Goal: Information Seeking & Learning: Learn about a topic

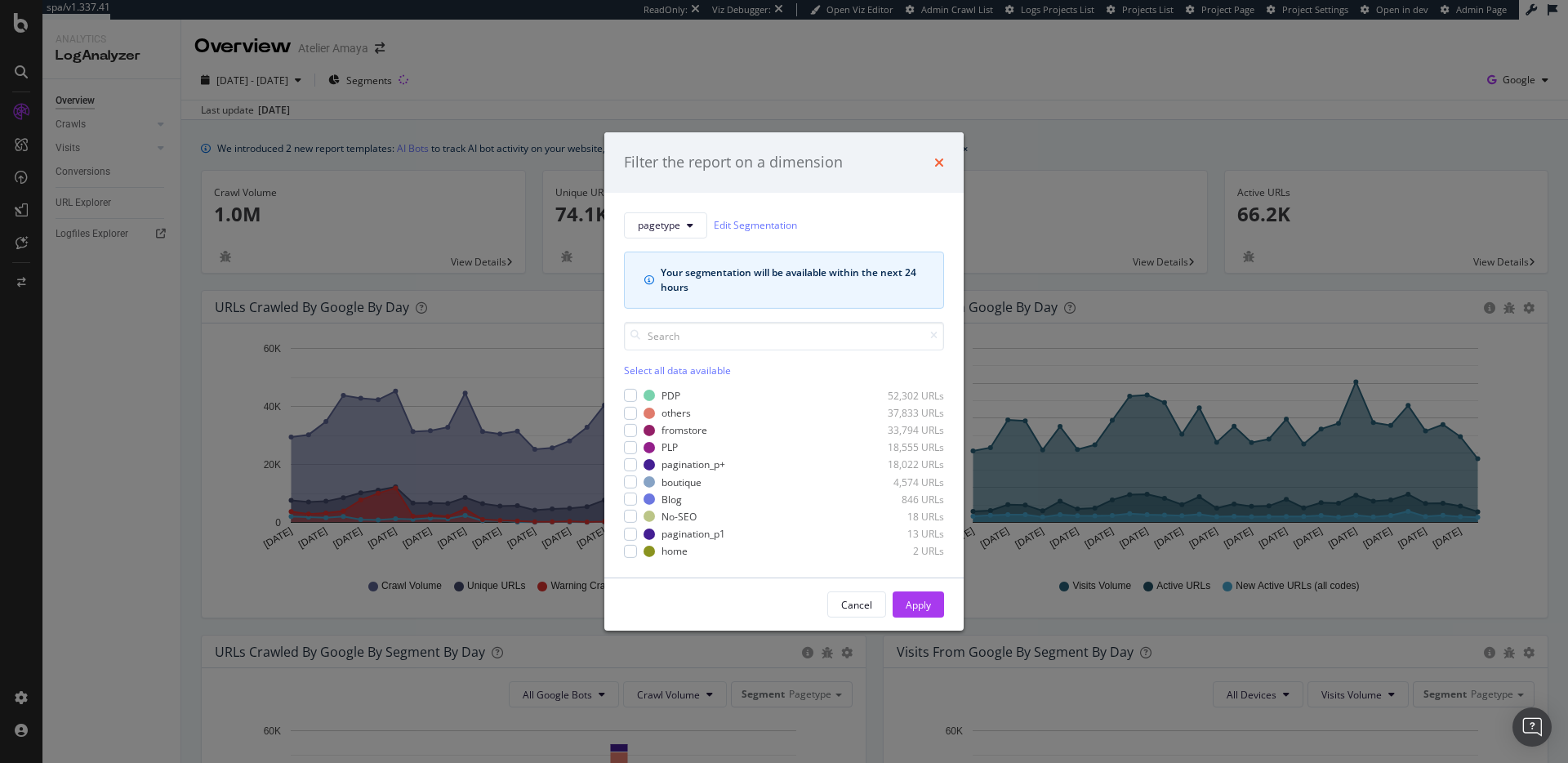
click at [937, 166] on icon "times" at bounding box center [939, 163] width 10 height 13
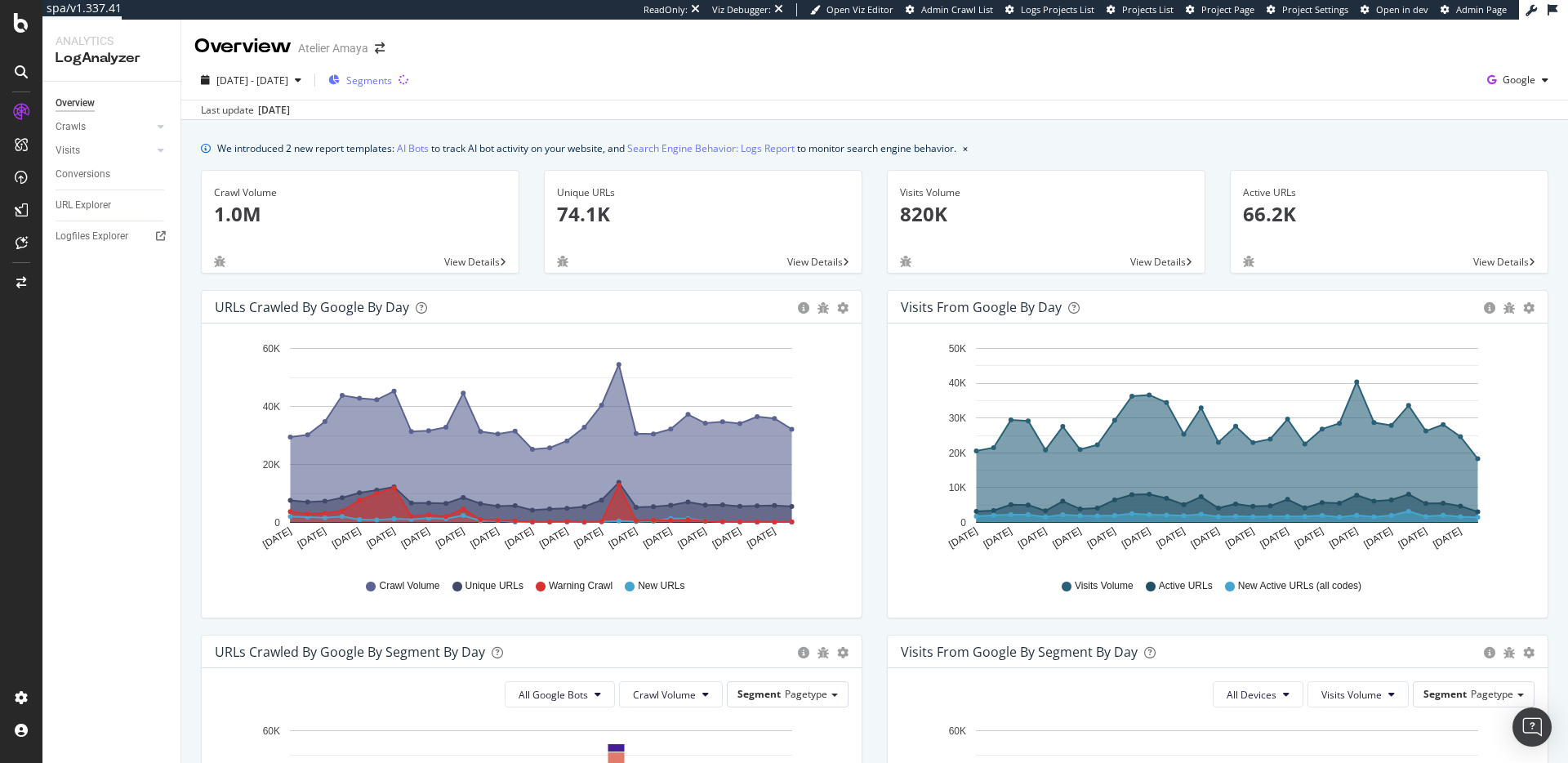
click at [392, 72] on div "Segments" at bounding box center [359, 79] width 64 height 24
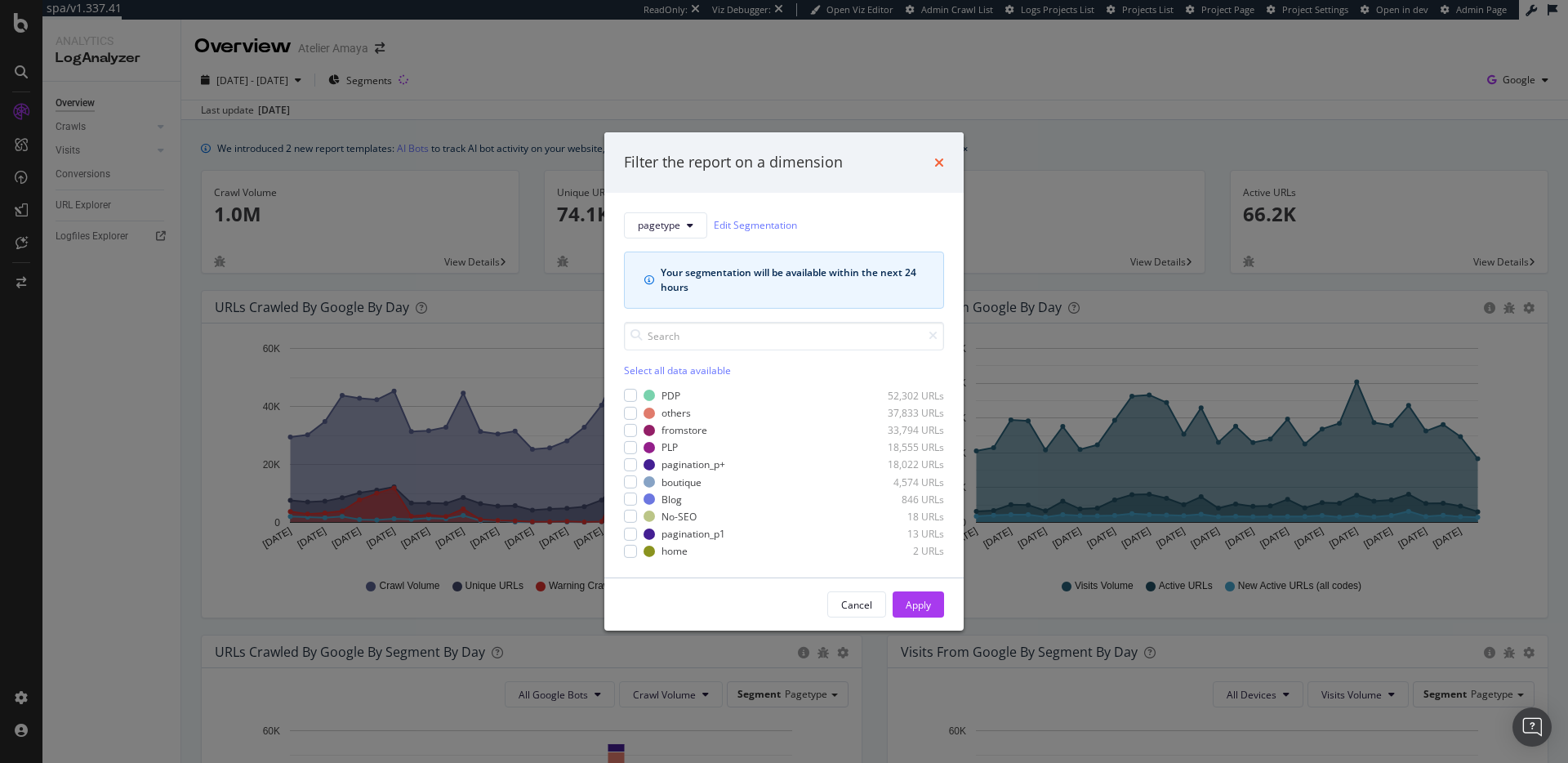
click at [937, 163] on icon "times" at bounding box center [939, 163] width 10 height 13
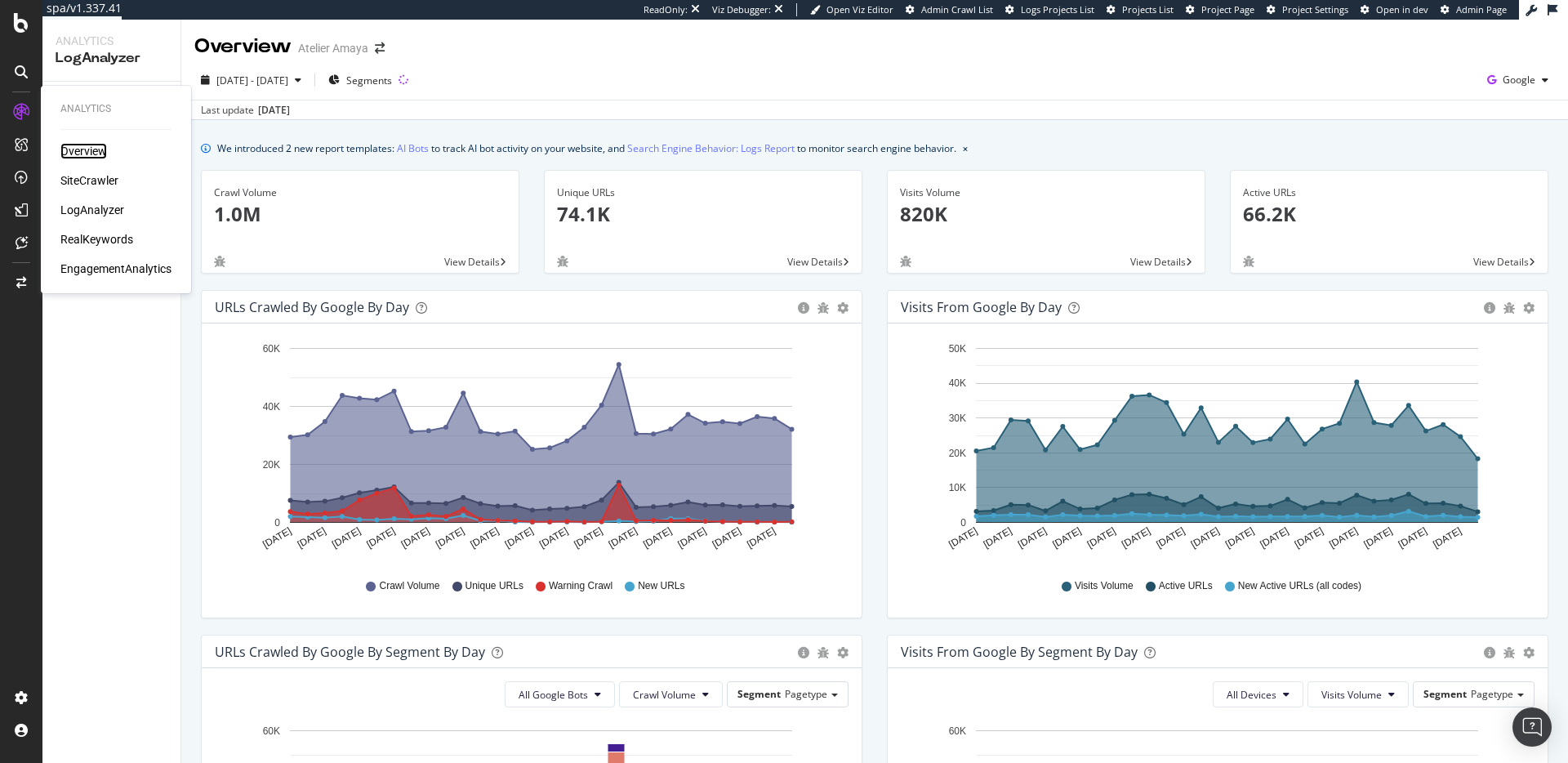
click at [93, 155] on div "Overview" at bounding box center [84, 151] width 47 height 16
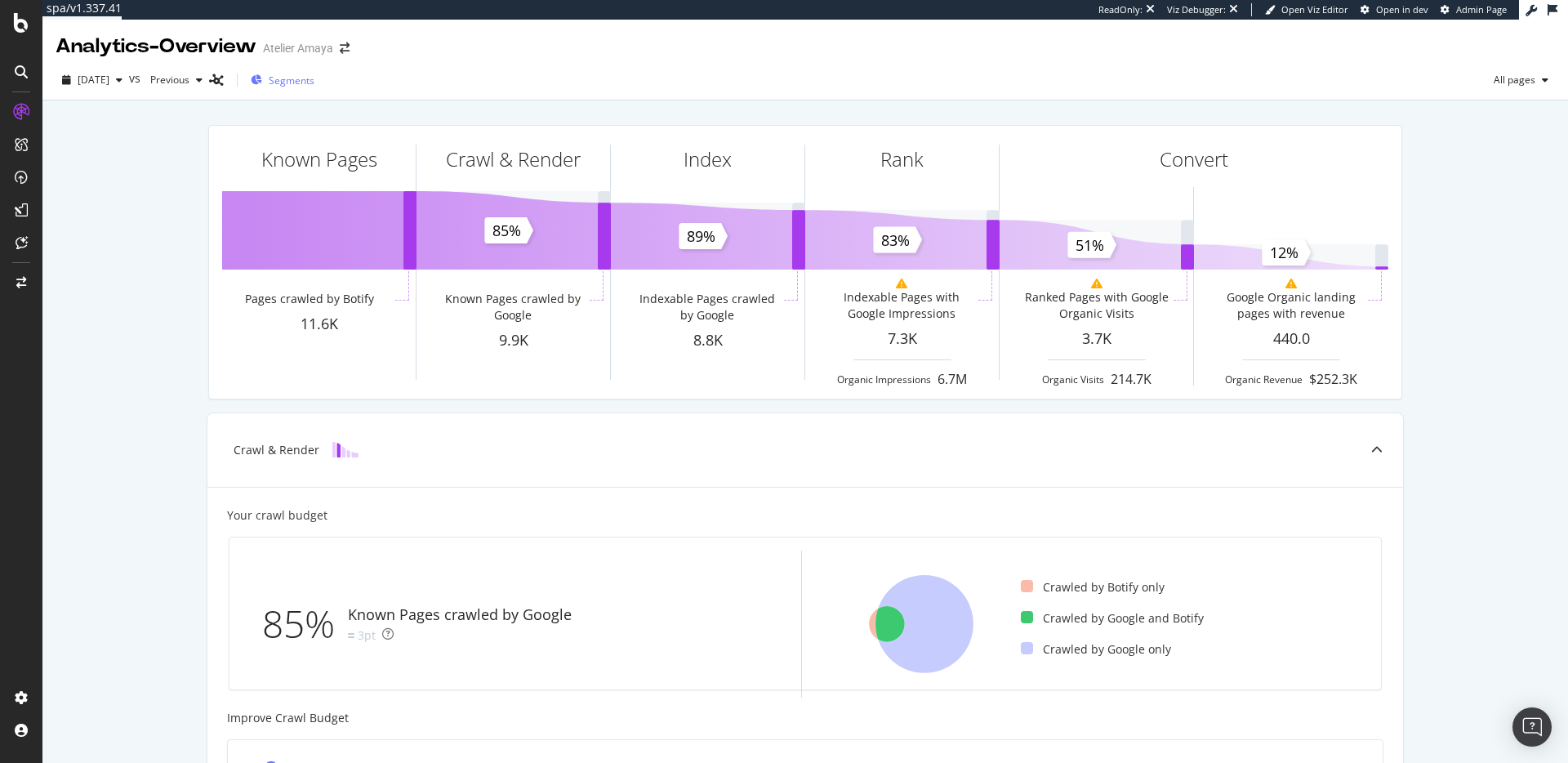
click at [312, 87] on div "Segments" at bounding box center [282, 79] width 64 height 24
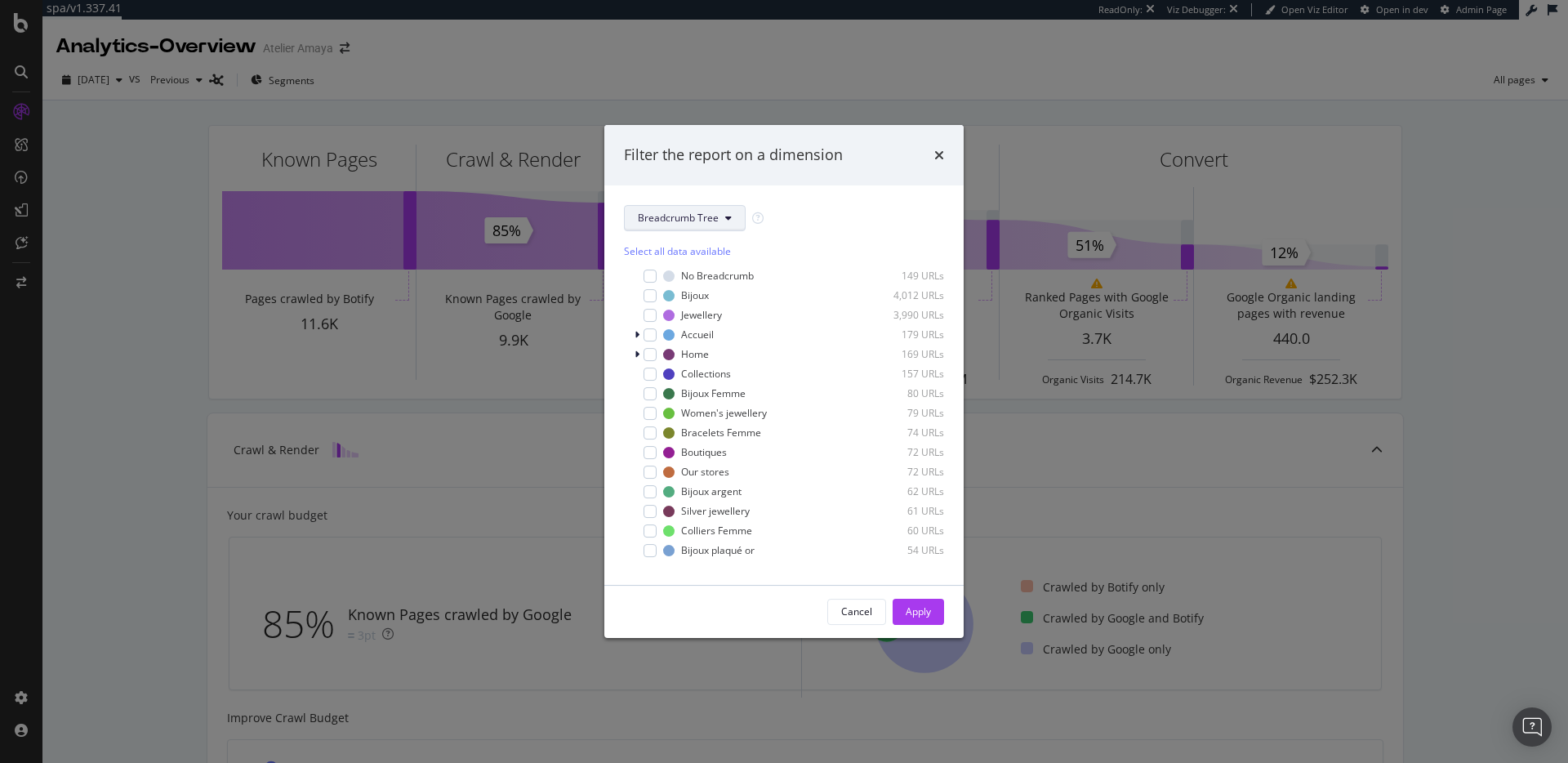
click at [662, 226] on button "Breadcrumb Tree" at bounding box center [684, 217] width 121 height 26
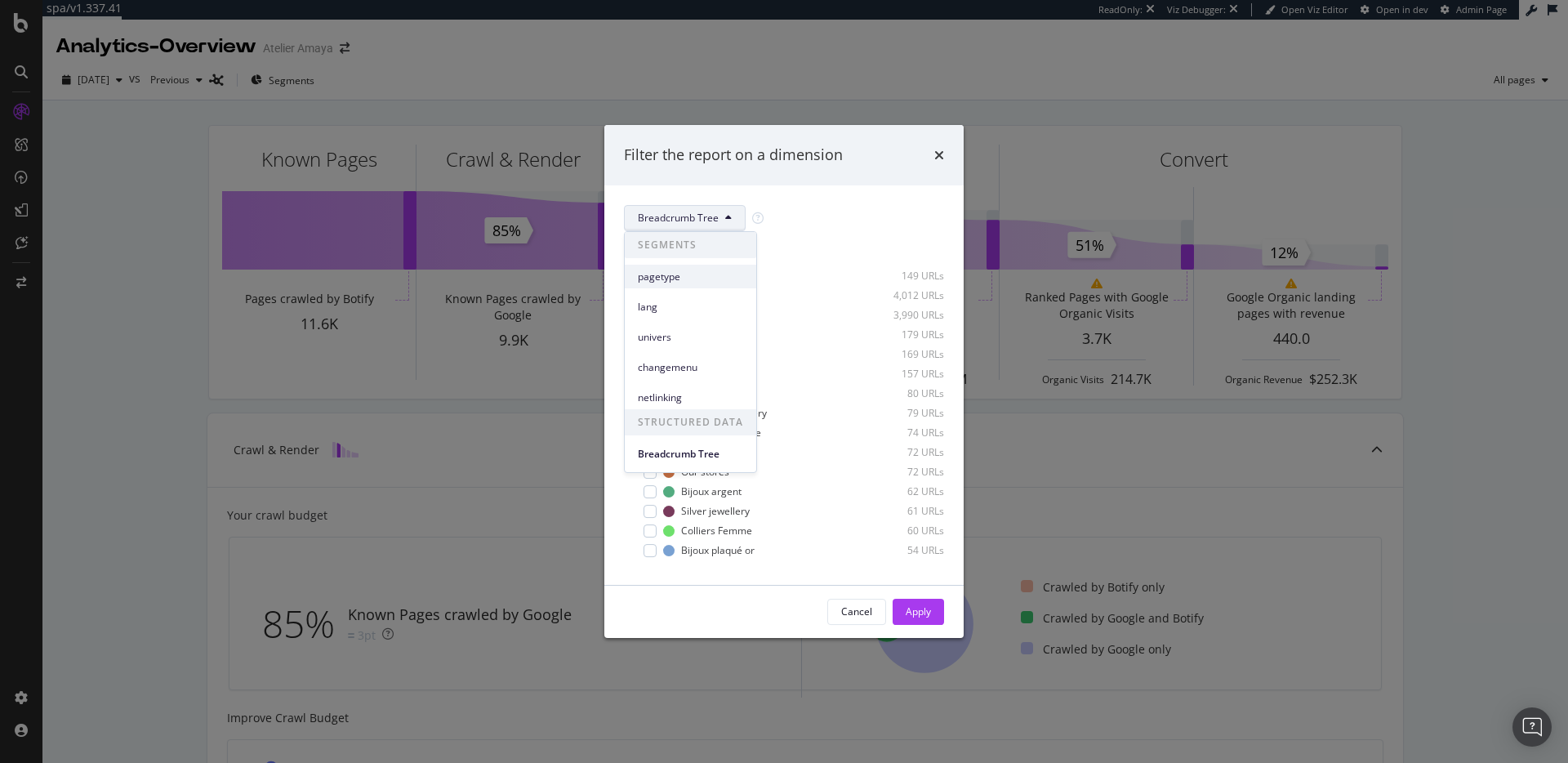
click at [681, 284] on div "pagetype" at bounding box center [690, 276] width 131 height 23
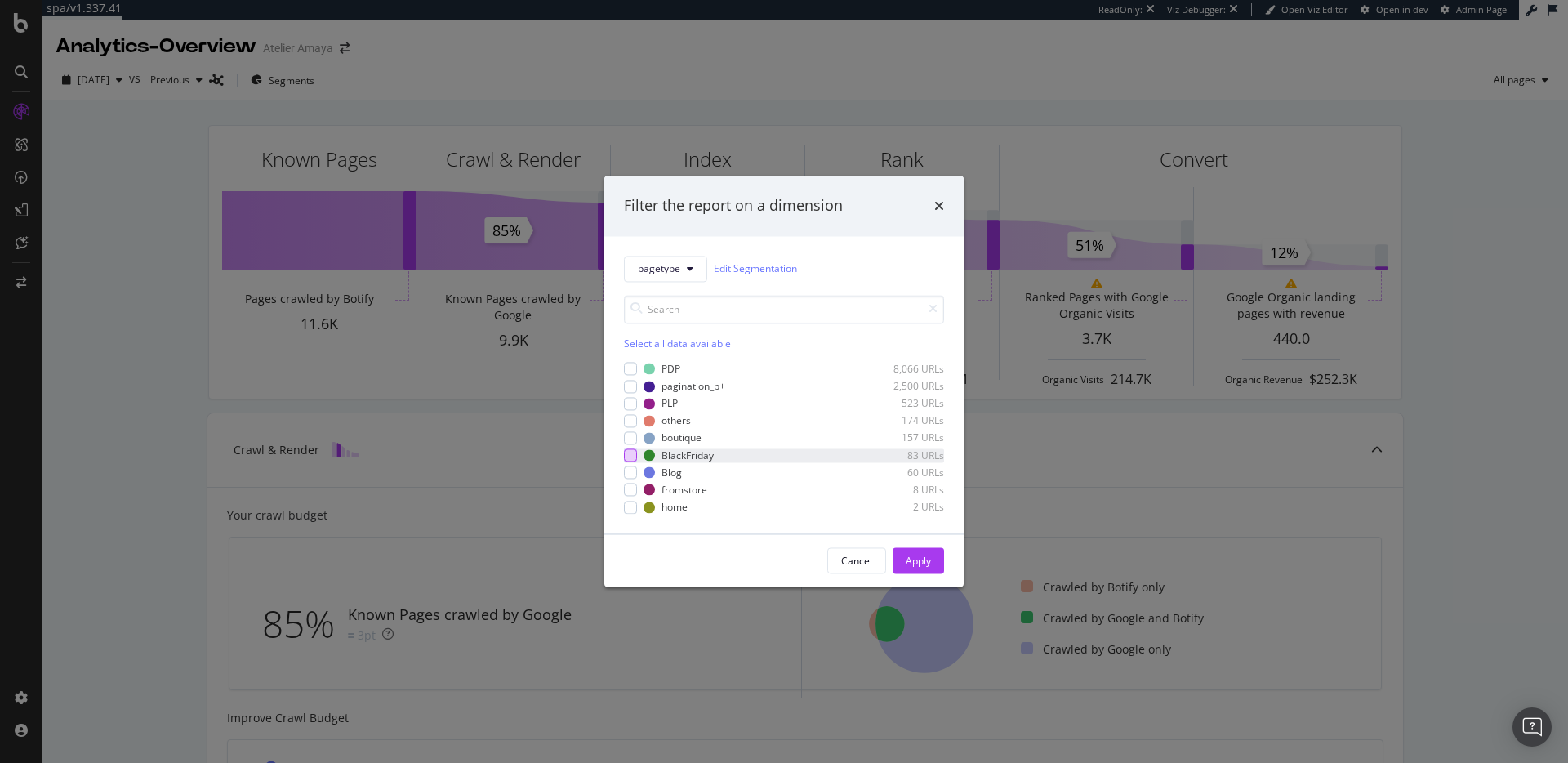
click at [636, 453] on div "modal" at bounding box center [630, 456] width 13 height 13
click at [931, 560] on button "Apply" at bounding box center [917, 561] width 51 height 26
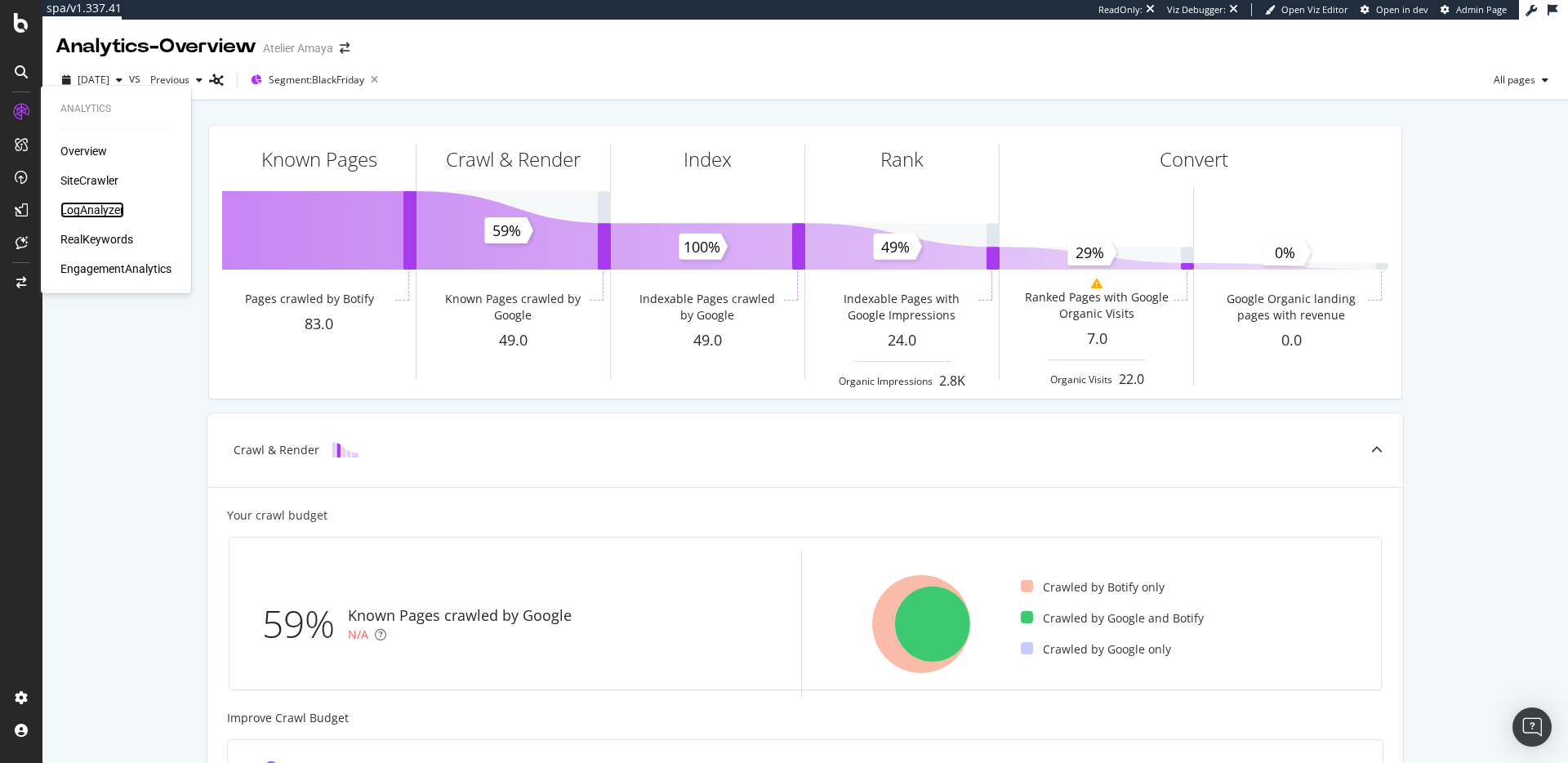
click at [103, 217] on div "LogAnalyzer" at bounding box center [92, 209] width 64 height 16
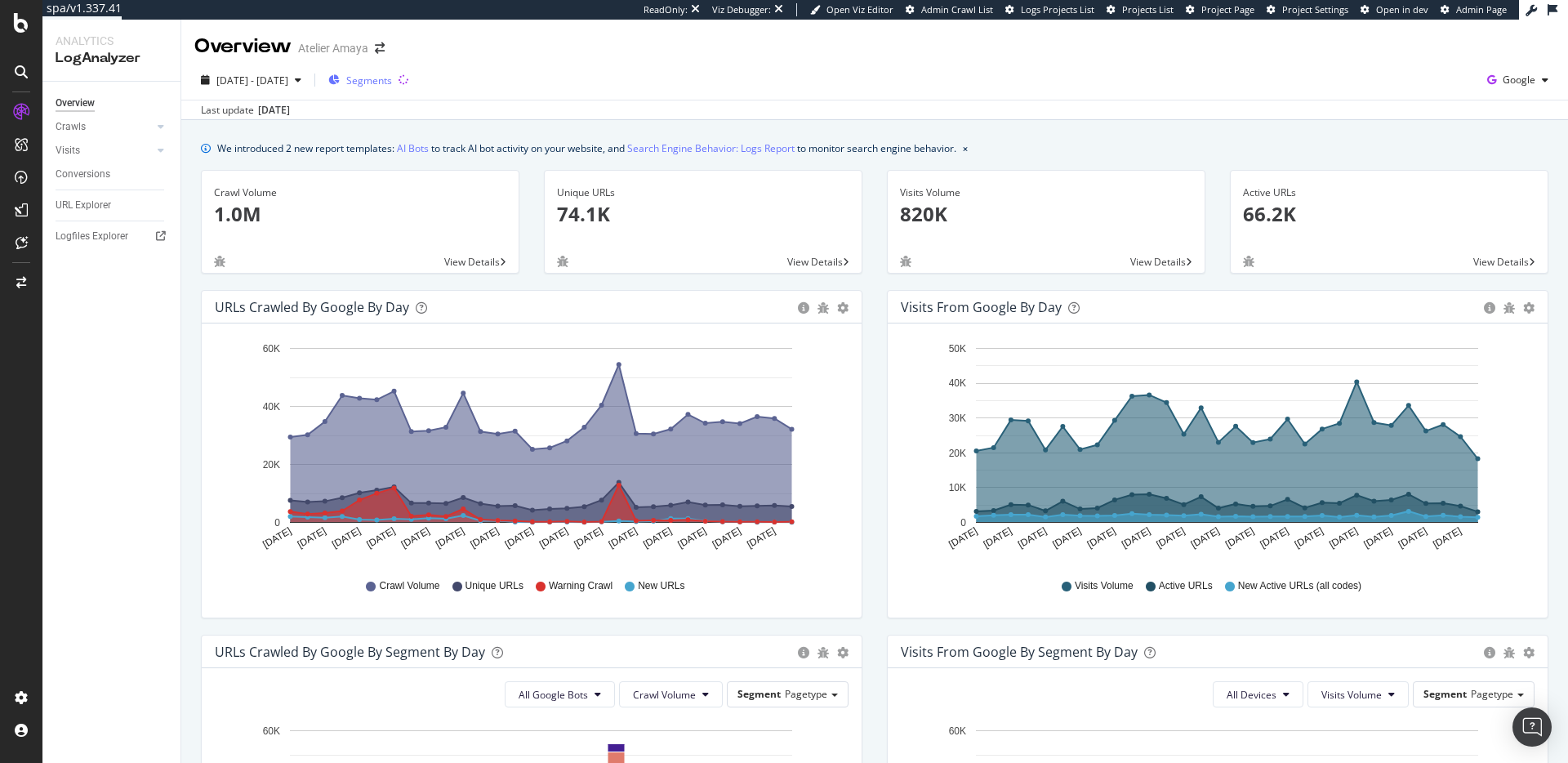
click at [392, 84] on span "Segments" at bounding box center [368, 80] width 46 height 13
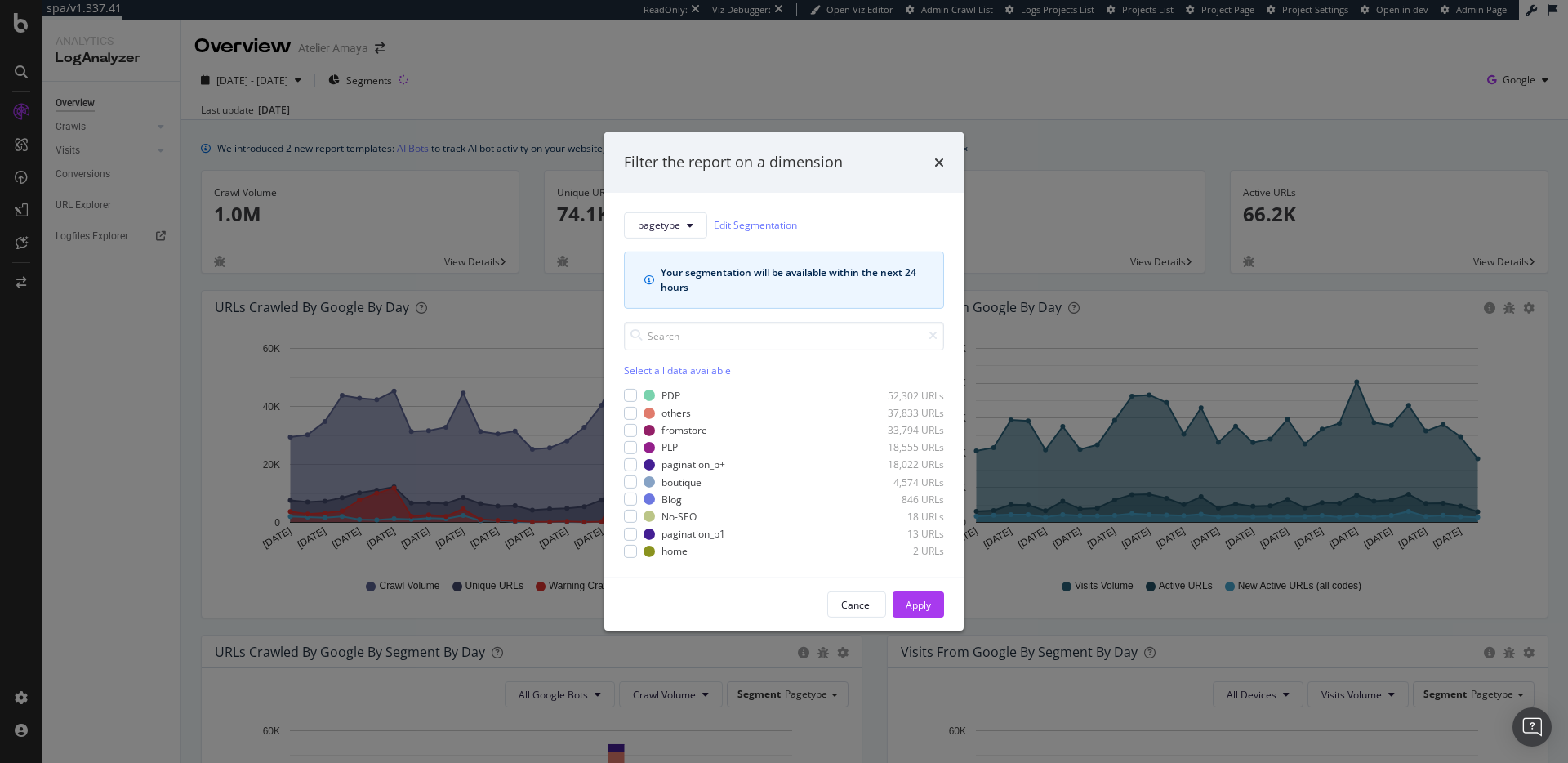
click at [944, 163] on div "Filter the report on a dimension" at bounding box center [784, 162] width 359 height 60
click at [940, 163] on icon "times" at bounding box center [939, 163] width 10 height 13
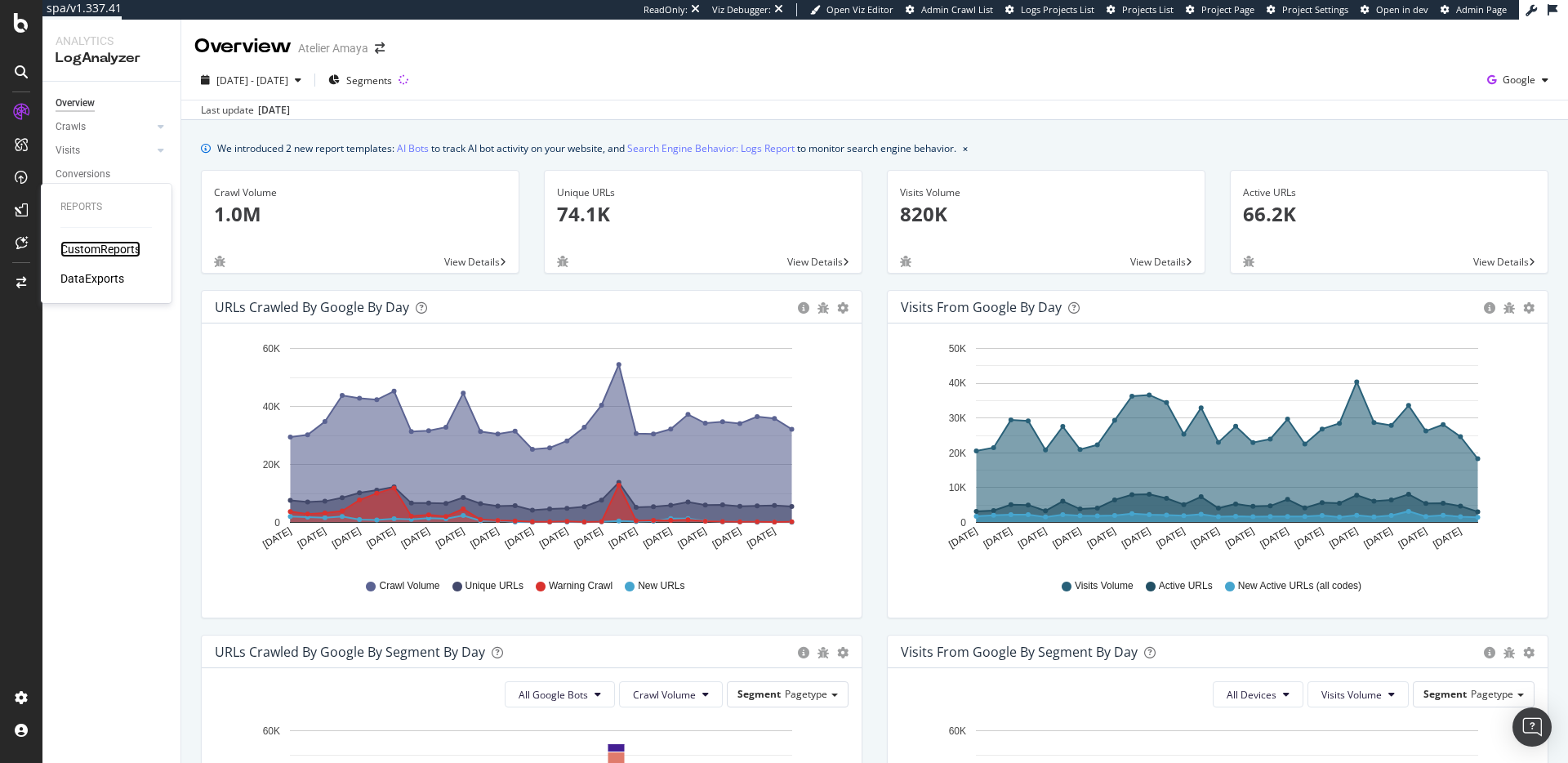
click at [91, 244] on div "CustomReports" at bounding box center [100, 249] width 80 height 16
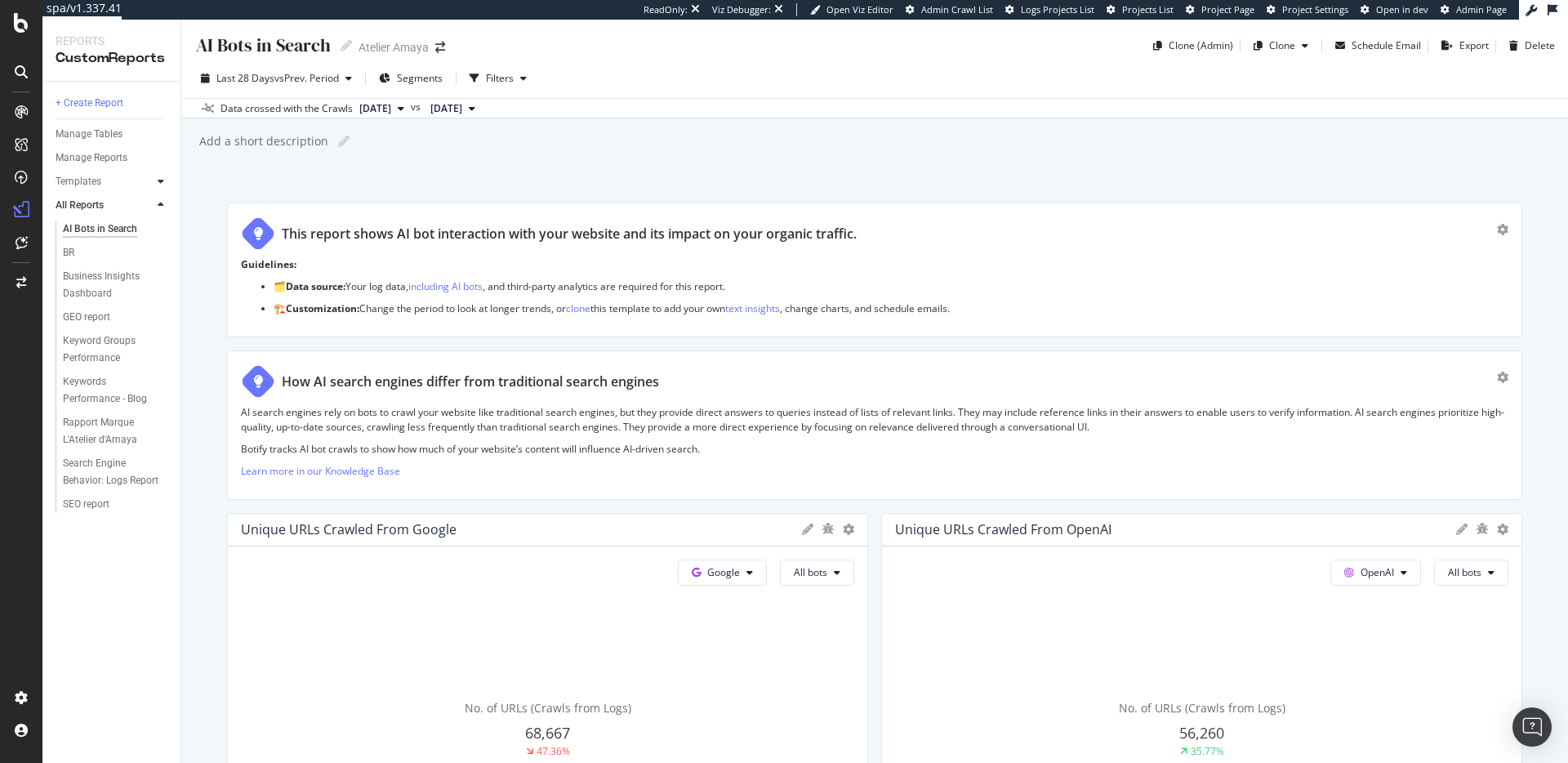
click at [157, 182] on icon at bounding box center [160, 181] width 6 height 10
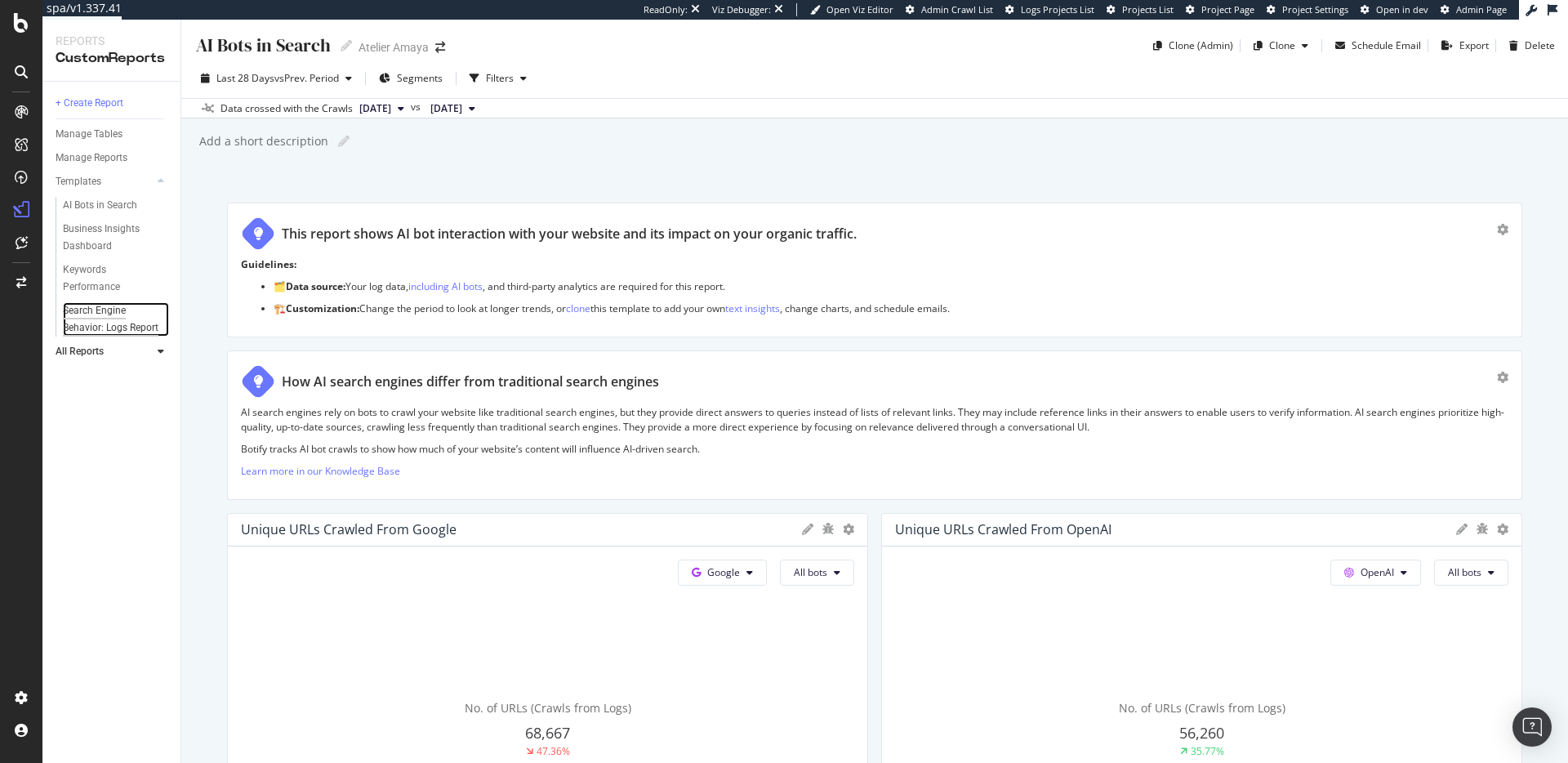
click at [91, 330] on div "Search Engine Behavior: Logs Report" at bounding box center [111, 319] width 96 height 34
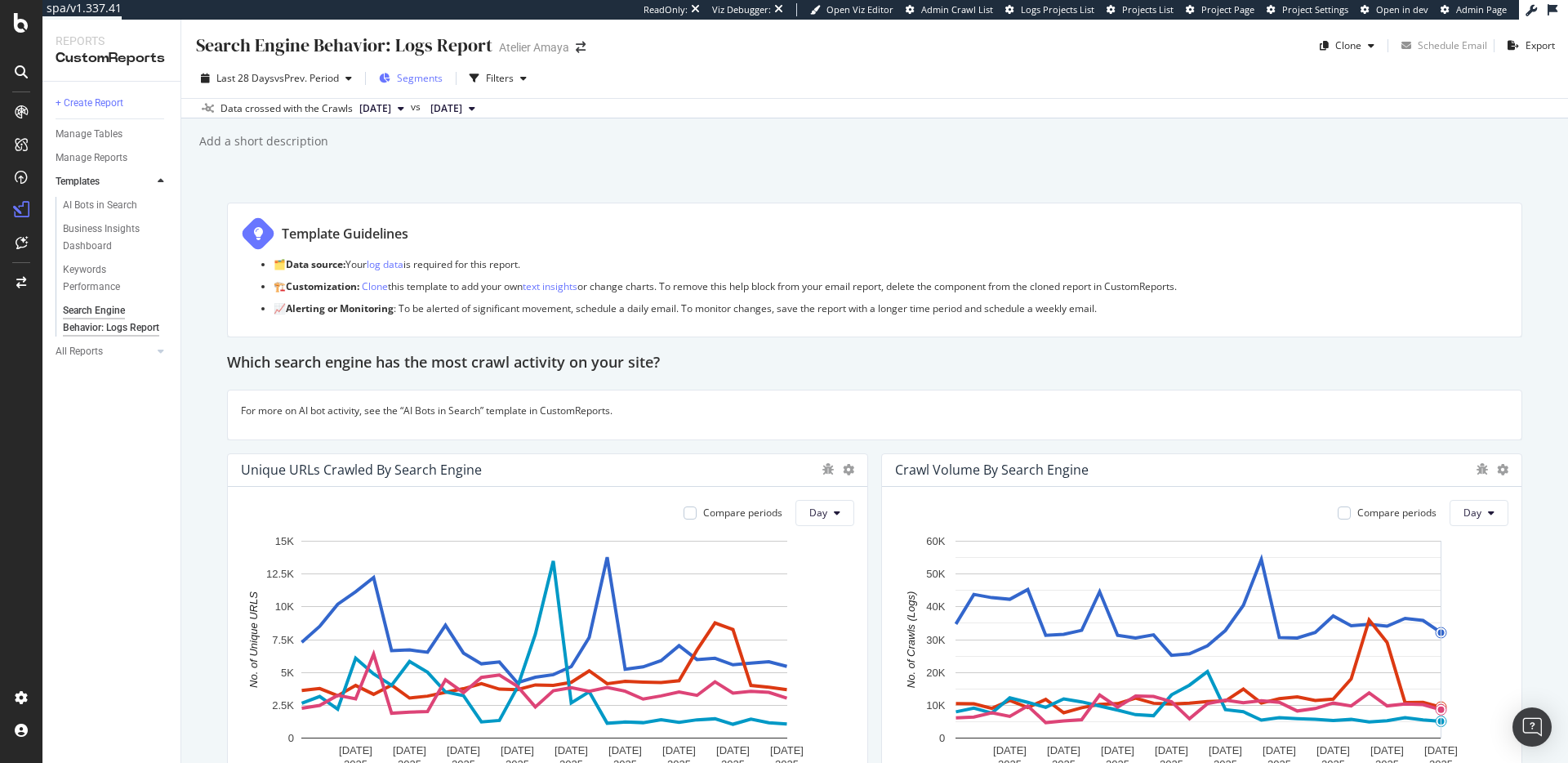
click at [413, 81] on span "Segments" at bounding box center [420, 77] width 46 height 13
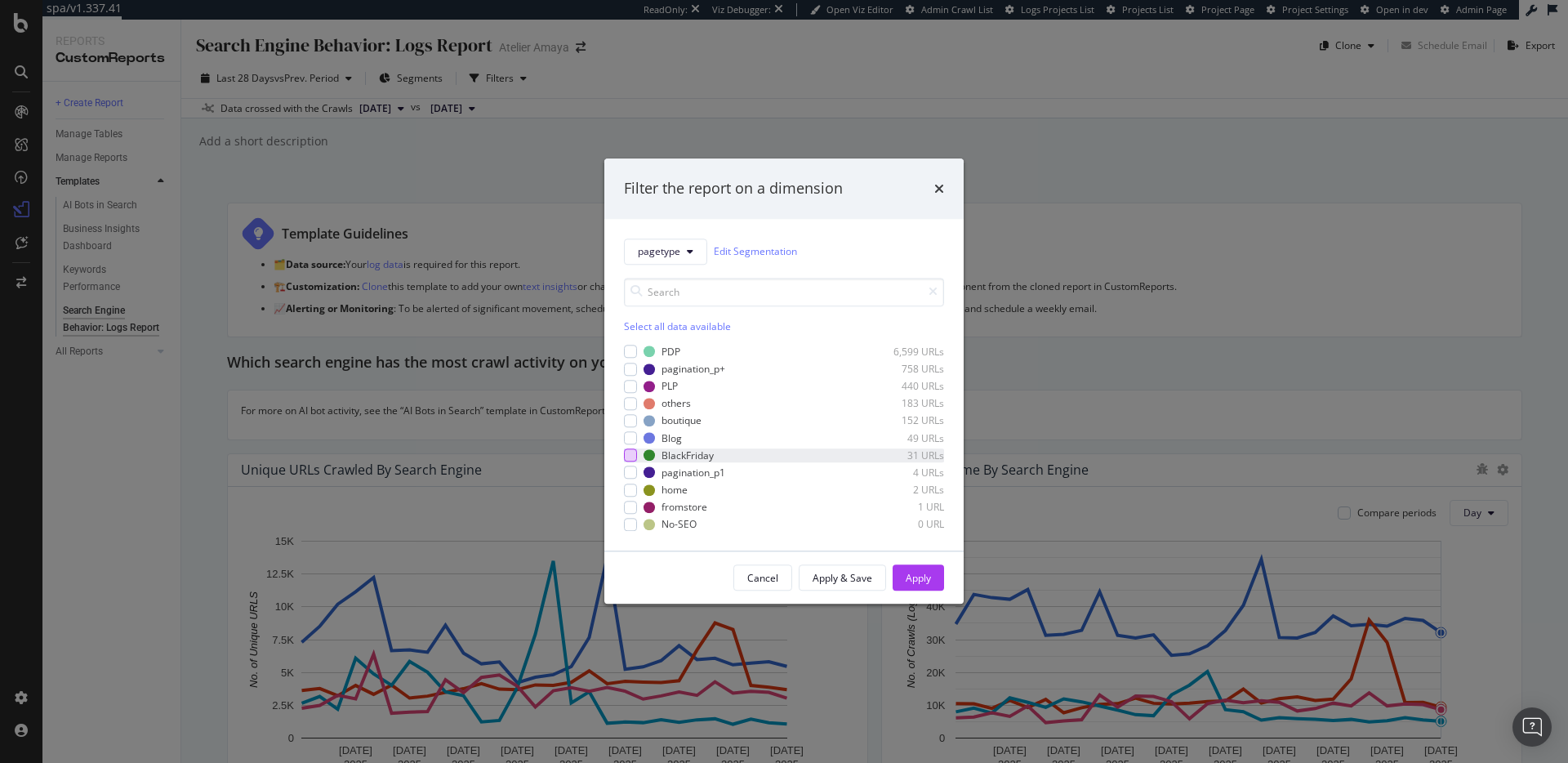
click at [633, 461] on div "modal" at bounding box center [630, 456] width 13 height 13
click at [931, 591] on div "Cancel Apply & Save Apply" at bounding box center [784, 578] width 359 height 52
click at [930, 572] on div "Apply" at bounding box center [918, 577] width 25 height 13
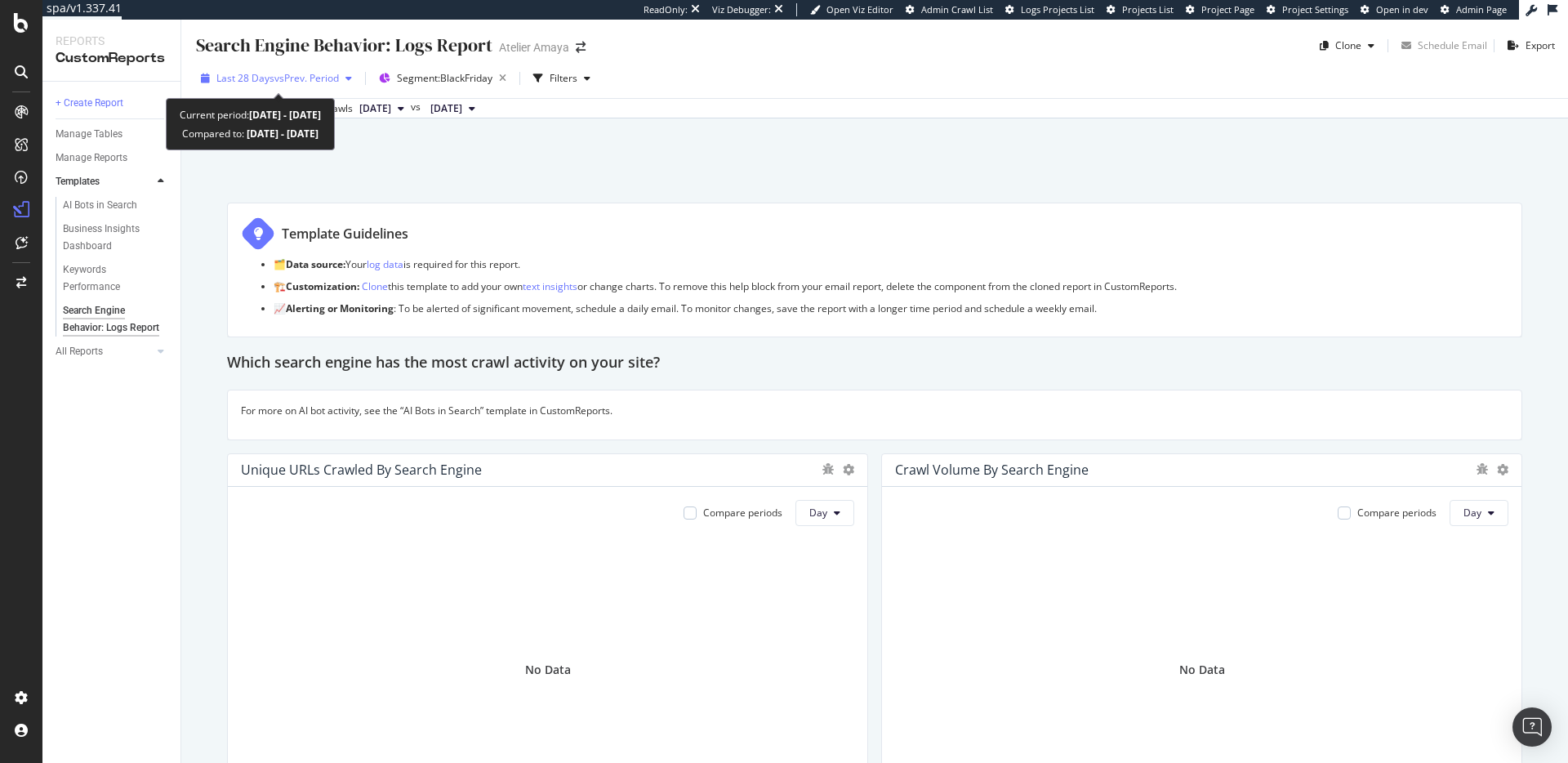
click at [305, 85] on div "Last 28 Days vs Prev. Period" at bounding box center [276, 78] width 164 height 24
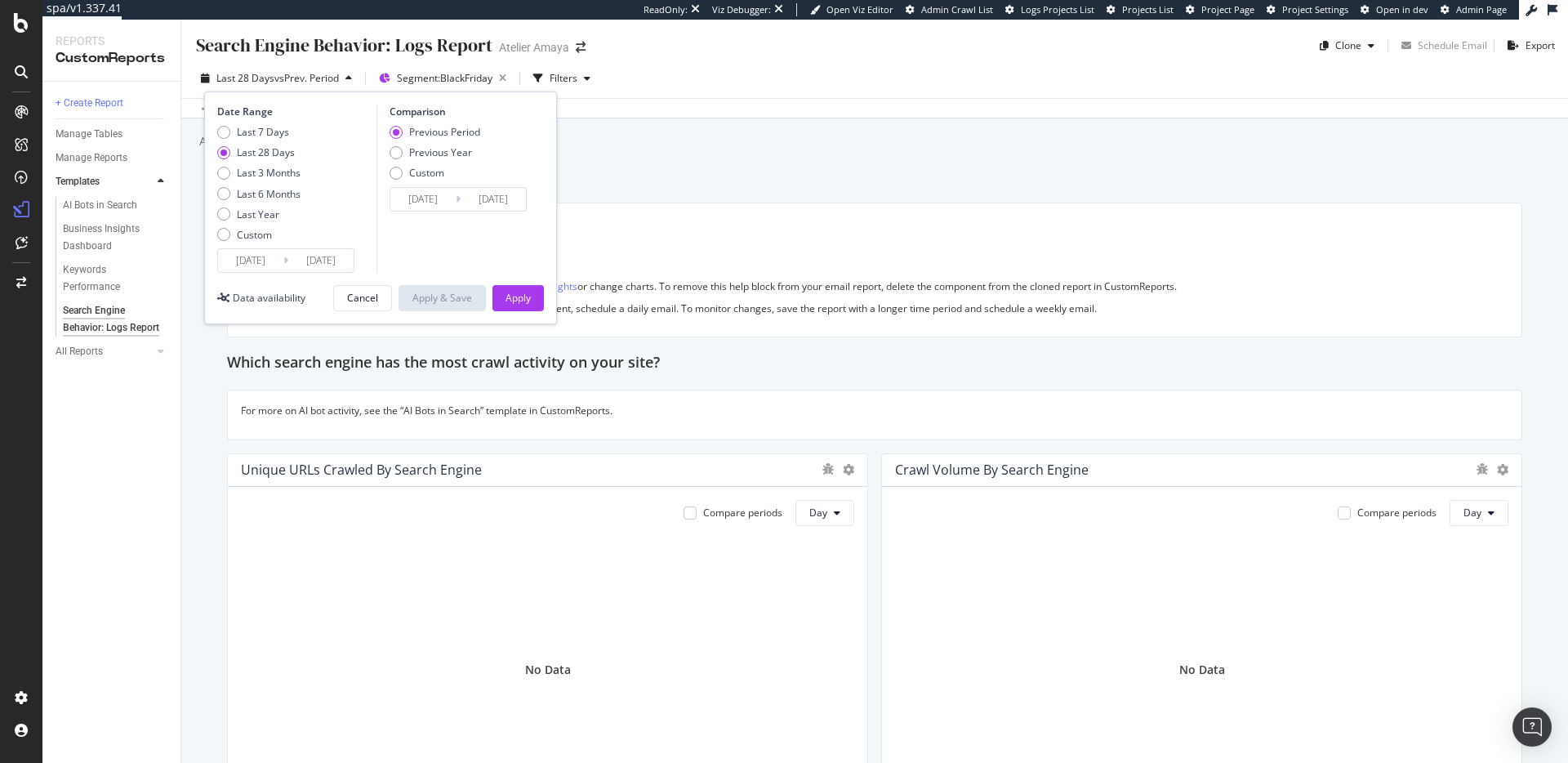
click at [282, 181] on div "Last 7 Days Last 28 Days Last 3 Months Last 6 Months Last Year Custom" at bounding box center [259, 186] width 84 height 123
click at [282, 176] on div "Last 3 Months" at bounding box center [269, 172] width 64 height 13
type input "2025/06/24"
type input "2025/03/24"
type input "2025/06/23"
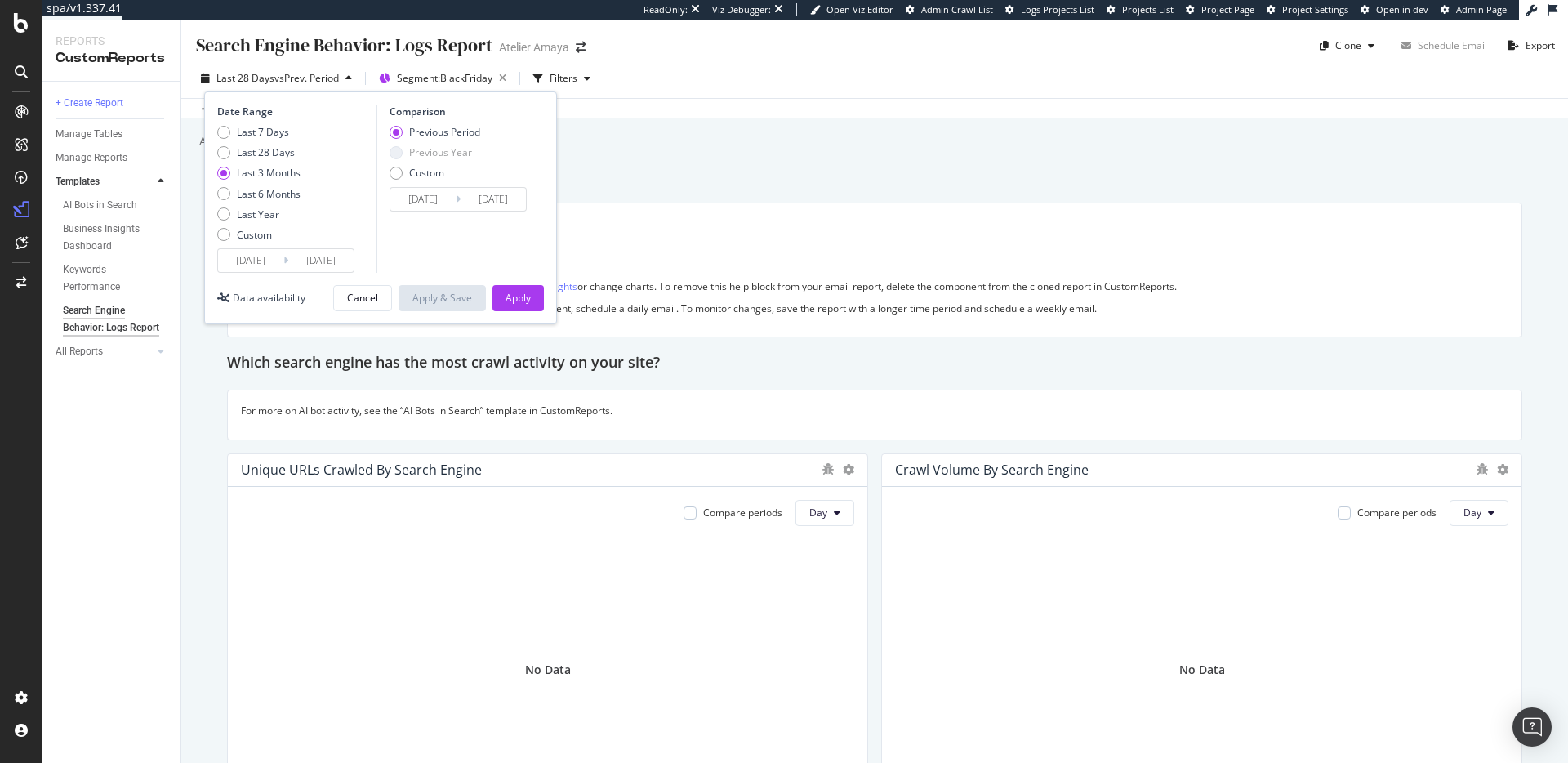
click at [446, 156] on div "Previous Year" at bounding box center [440, 152] width 63 height 13
click at [522, 297] on div "Apply" at bounding box center [518, 297] width 25 height 13
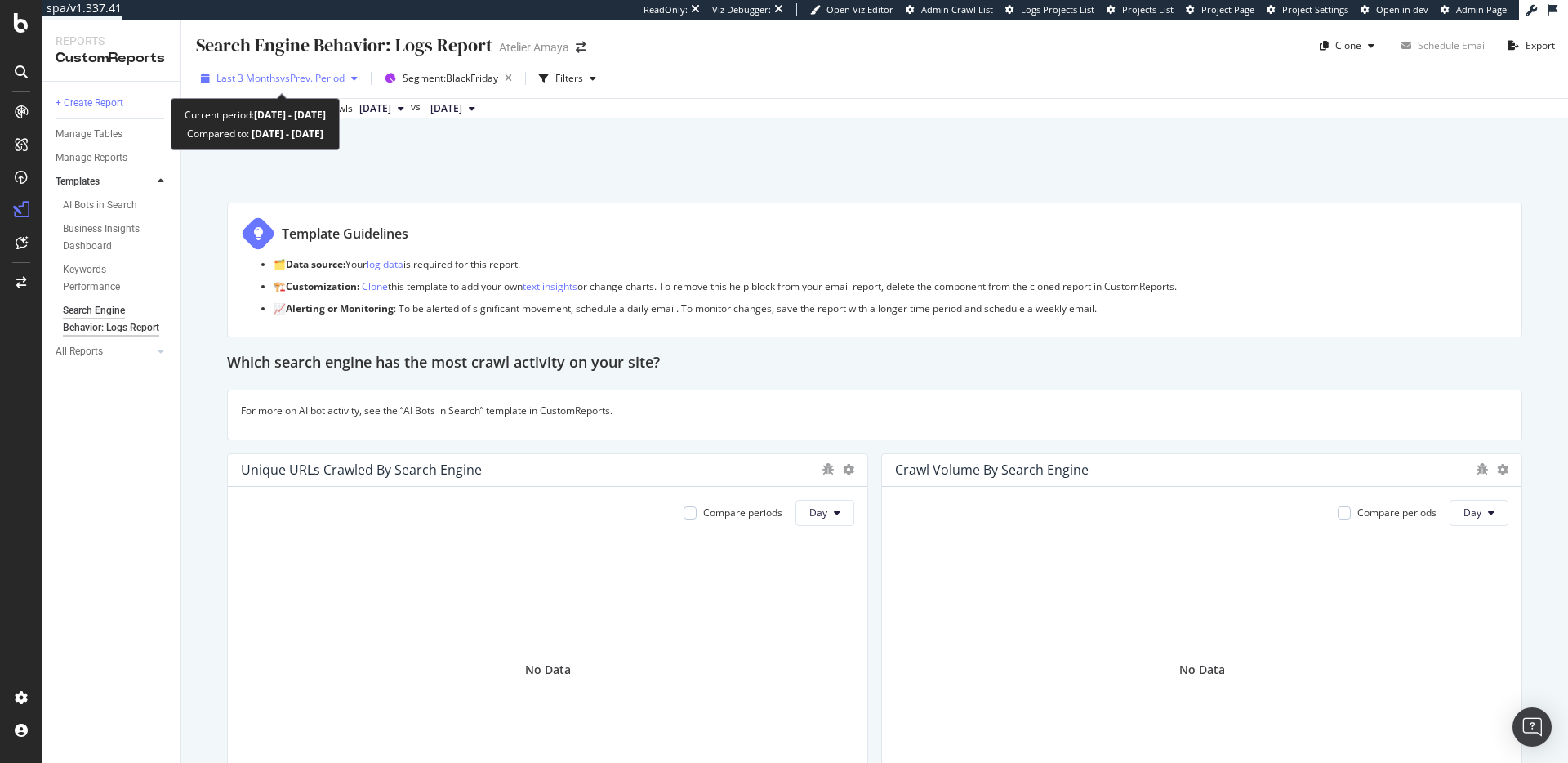
click at [288, 82] on span "vs Prev. Period" at bounding box center [313, 77] width 65 height 13
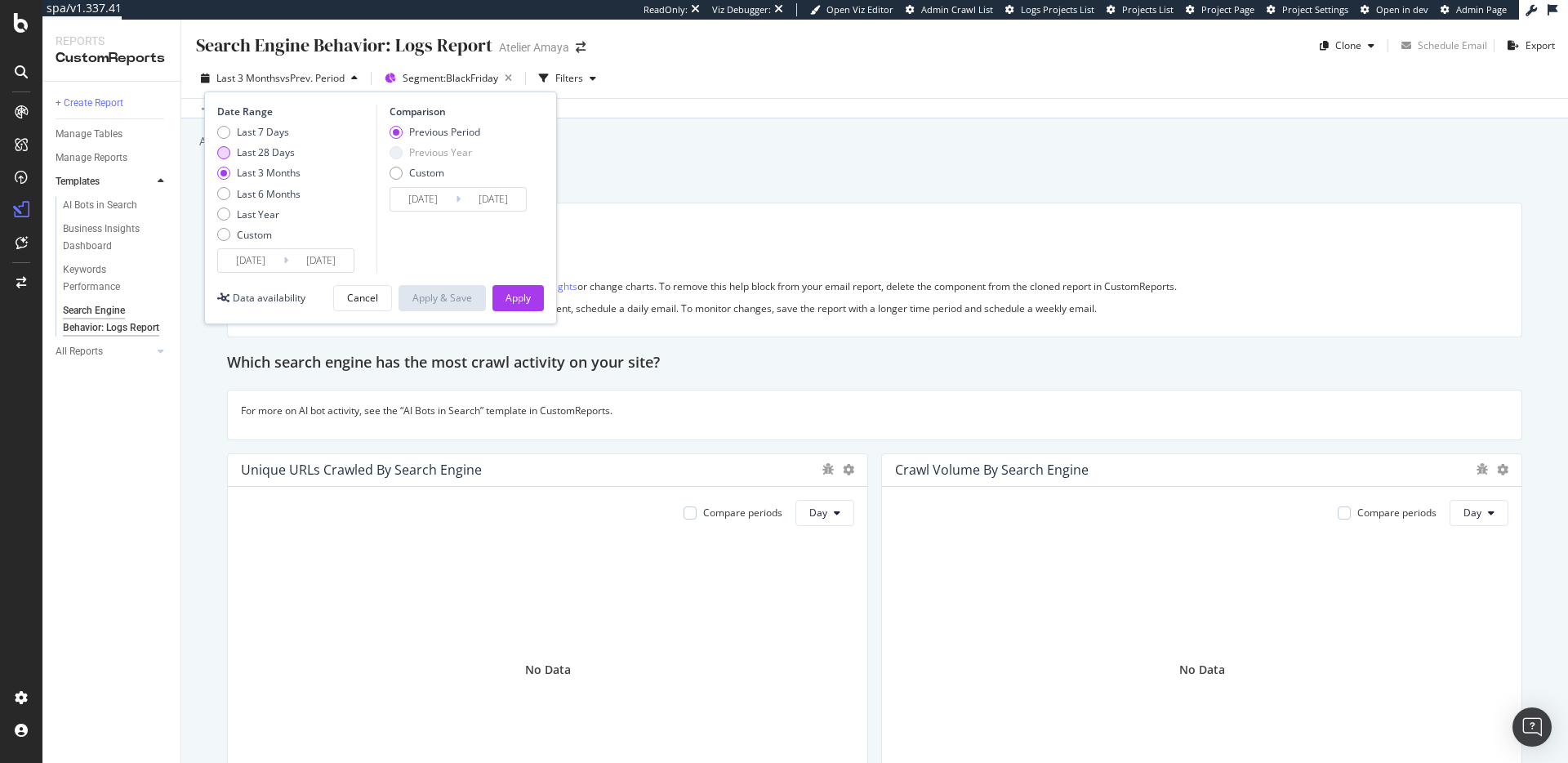
click at [286, 155] on div "Last 28 Days" at bounding box center [266, 152] width 58 height 13
type input "2025/08/27"
type input "2025/07/30"
type input "2025/08/26"
click at [529, 306] on div "Apply" at bounding box center [518, 297] width 25 height 24
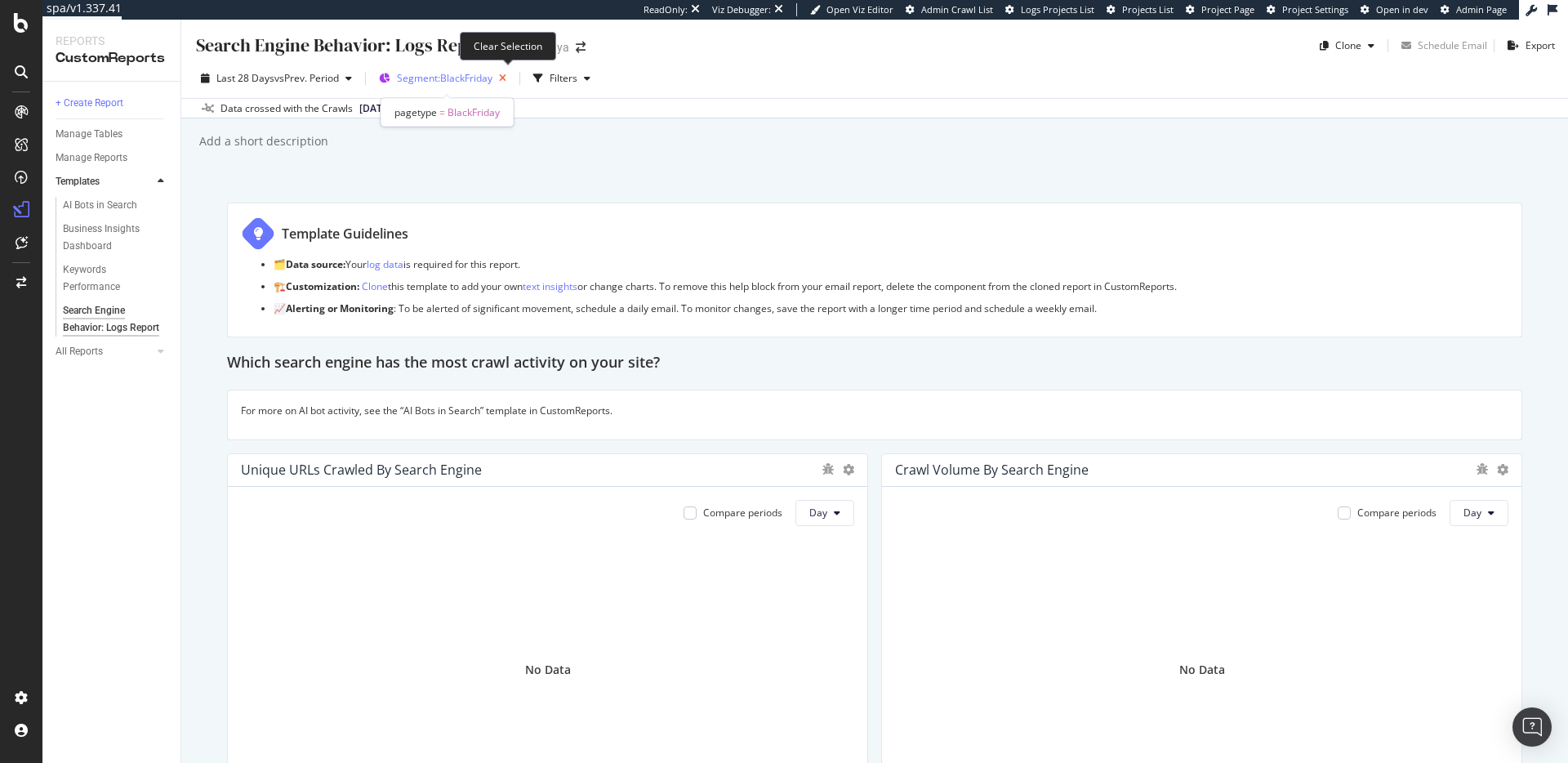
click at [506, 78] on icon "button" at bounding box center [502, 78] width 21 height 22
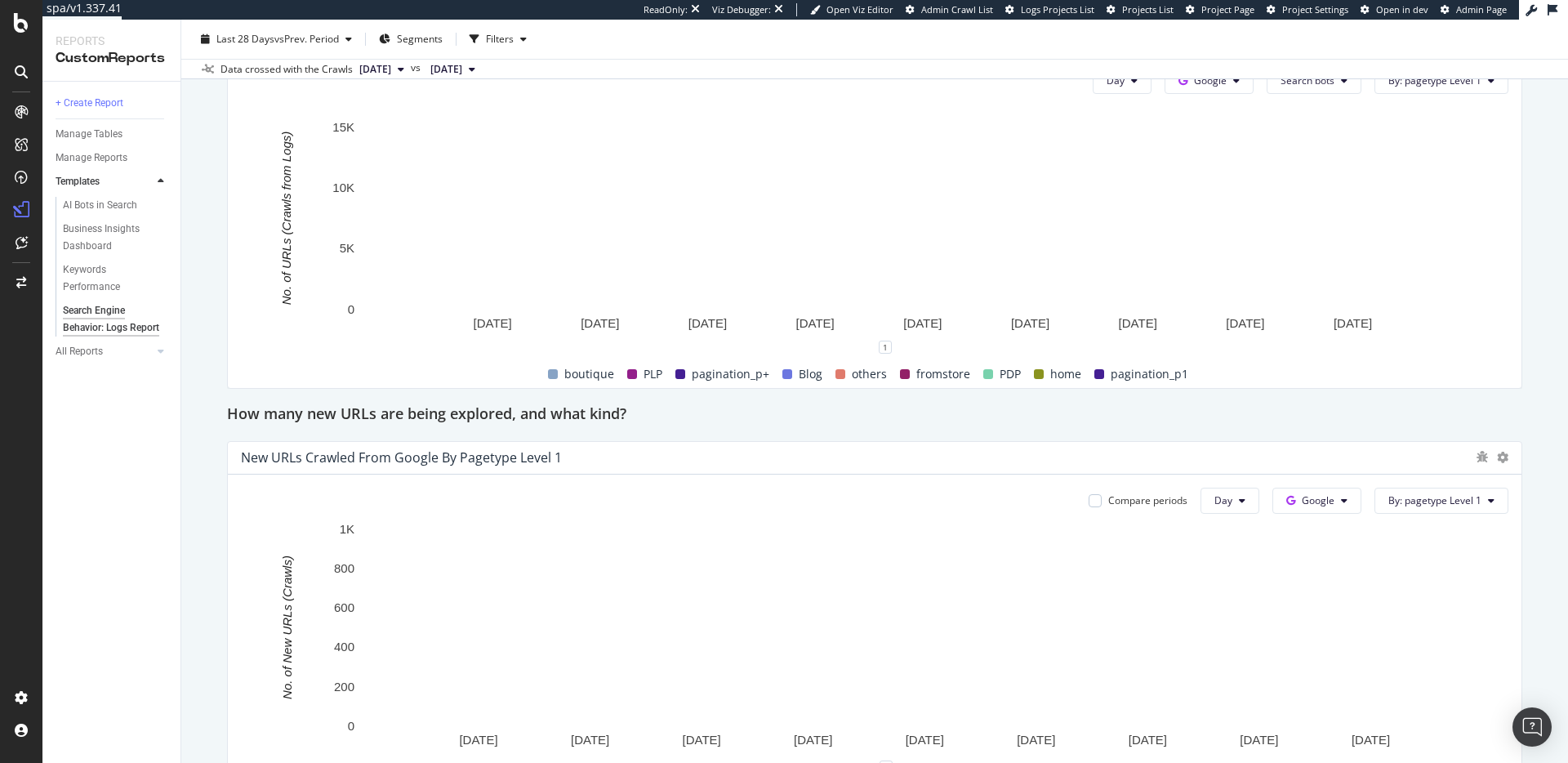
scroll to position [1273, 0]
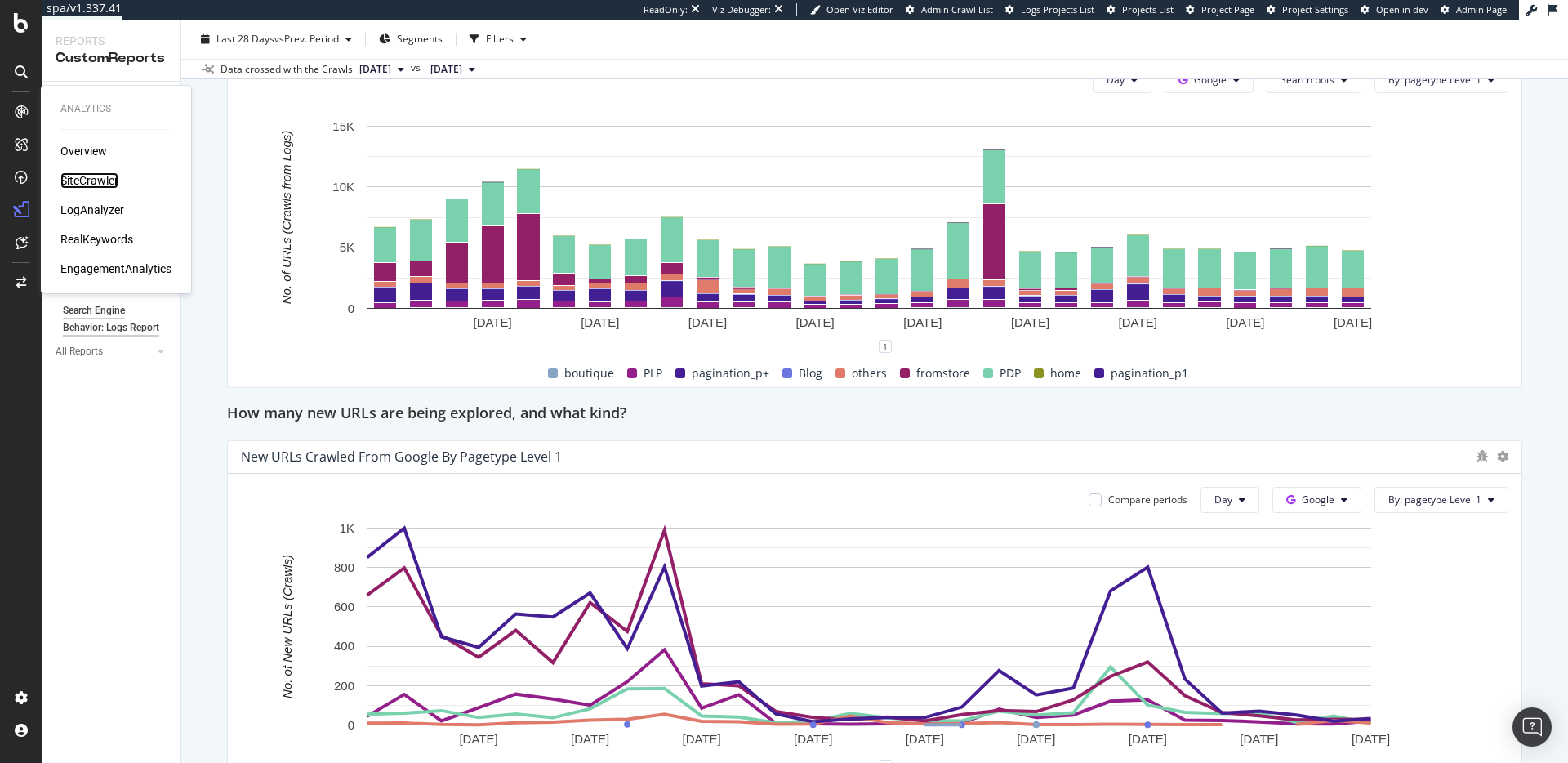
click at [83, 185] on div "SiteCrawler" at bounding box center [89, 181] width 58 height 16
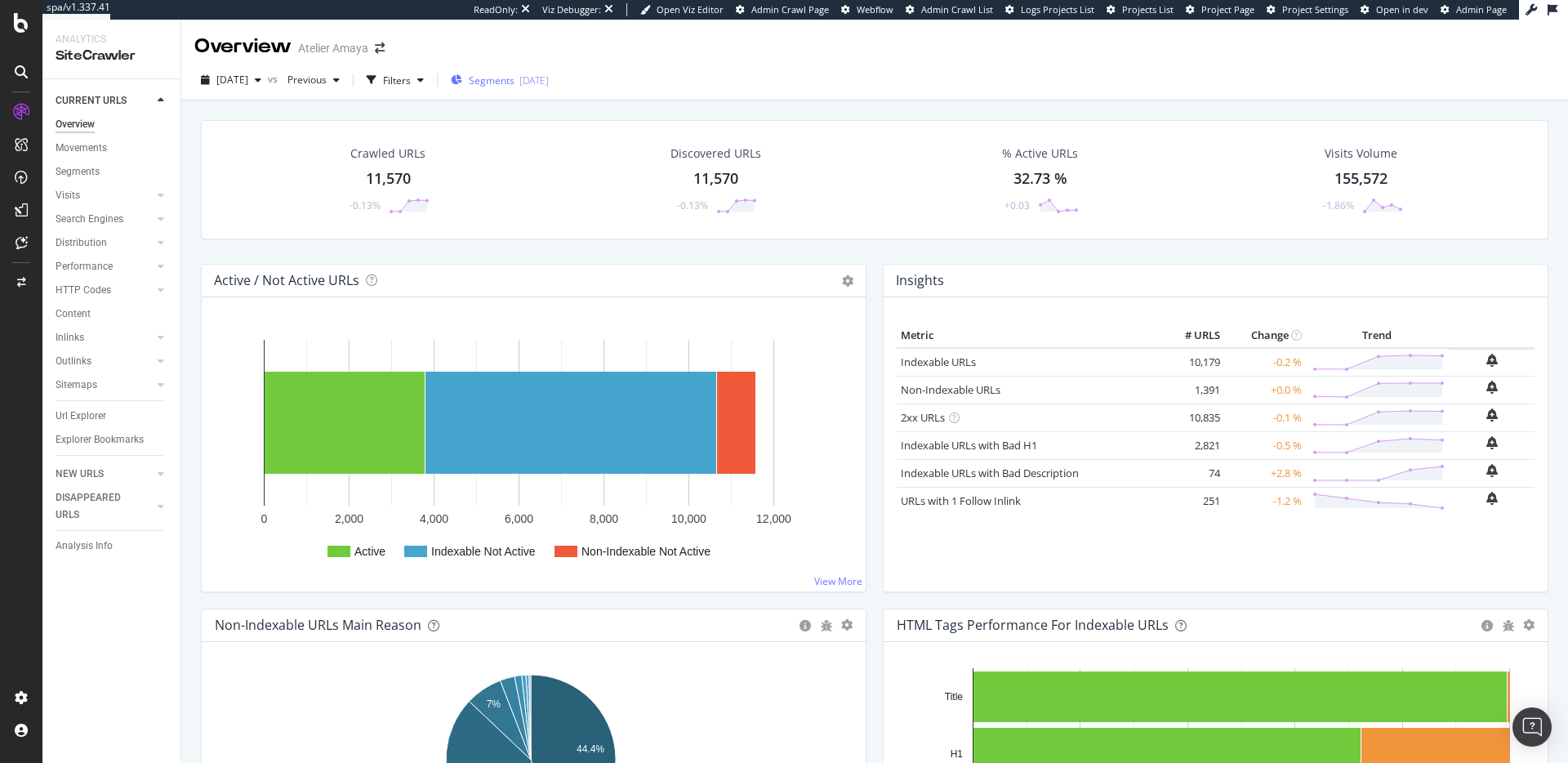
click at [515, 79] on span "Segments" at bounding box center [492, 80] width 46 height 13
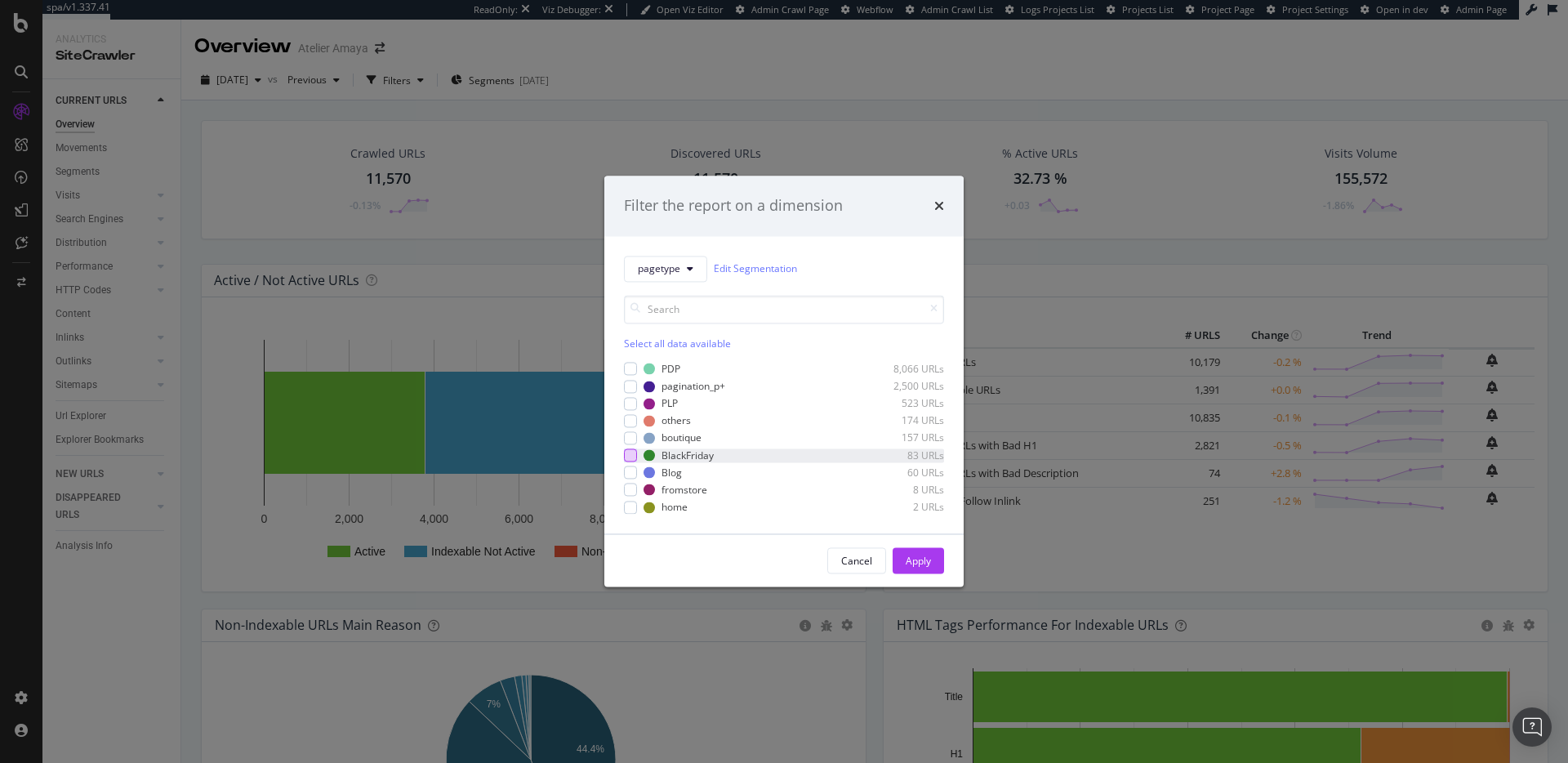
click at [632, 460] on div "modal" at bounding box center [630, 456] width 13 height 13
click at [909, 559] on div "Apply" at bounding box center [918, 560] width 25 height 13
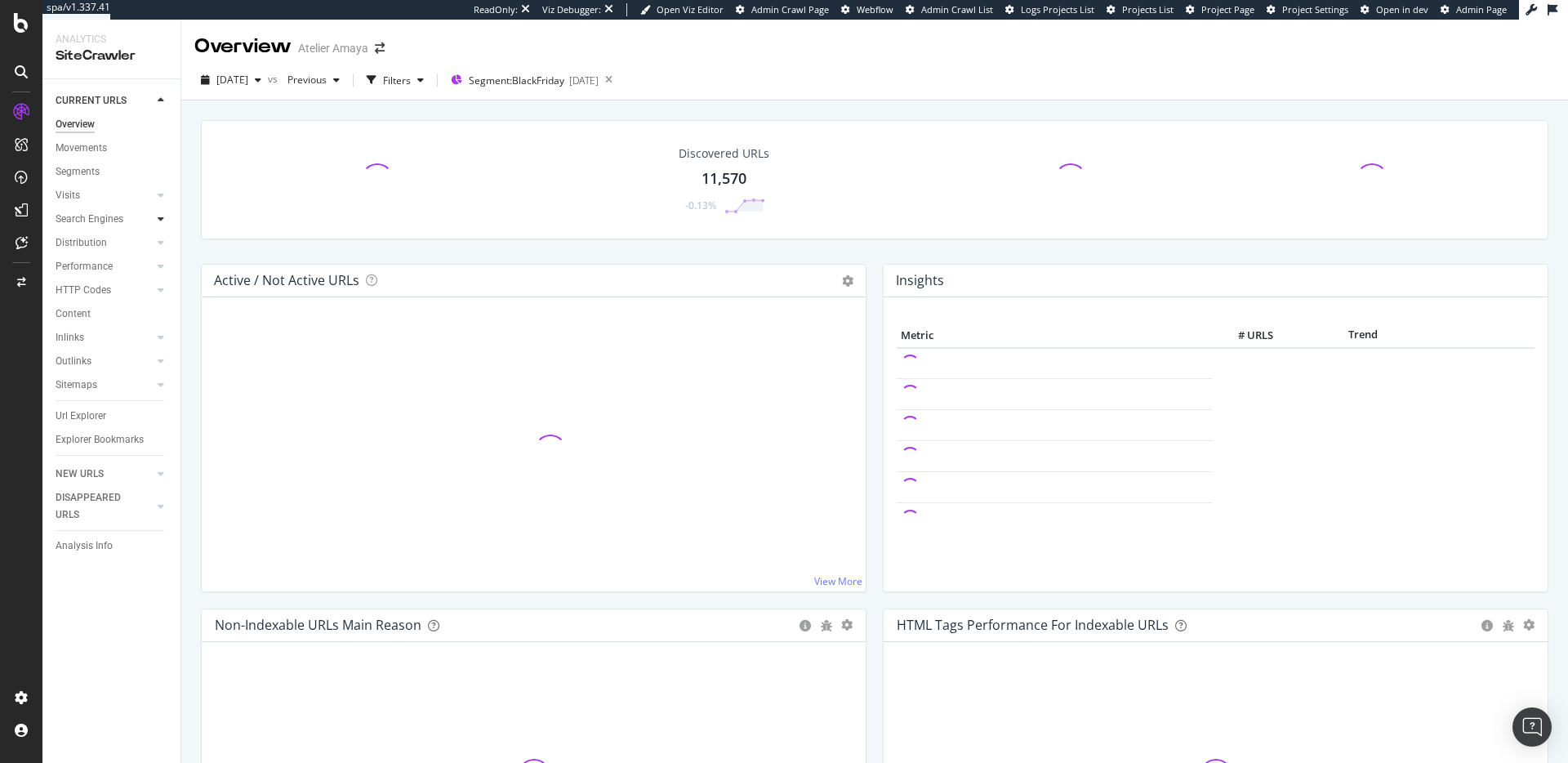
click at [161, 219] on icon at bounding box center [160, 218] width 6 height 10
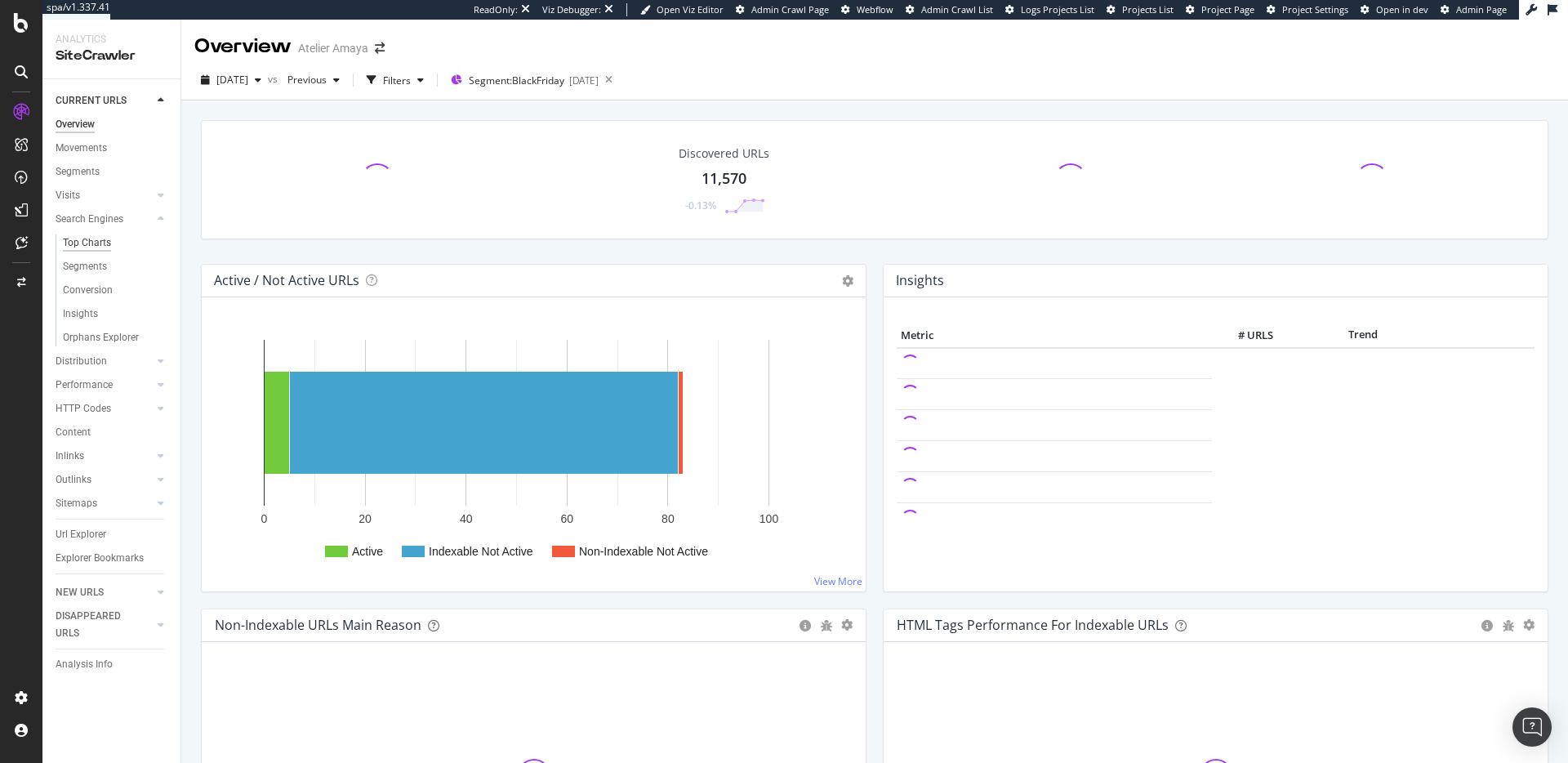
click at [103, 242] on div "Top Charts" at bounding box center [87, 243] width 49 height 17
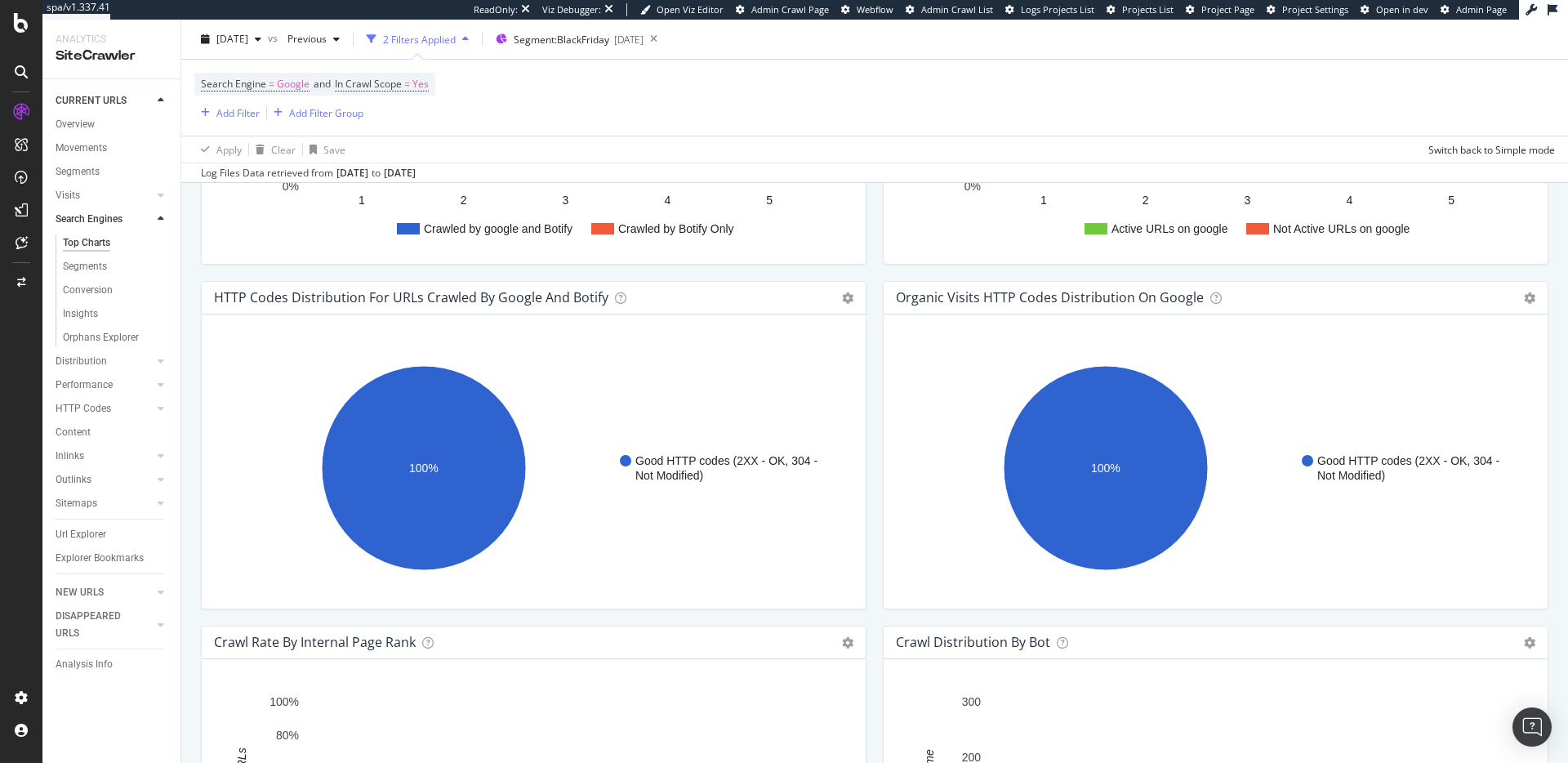
scroll to position [1237, 0]
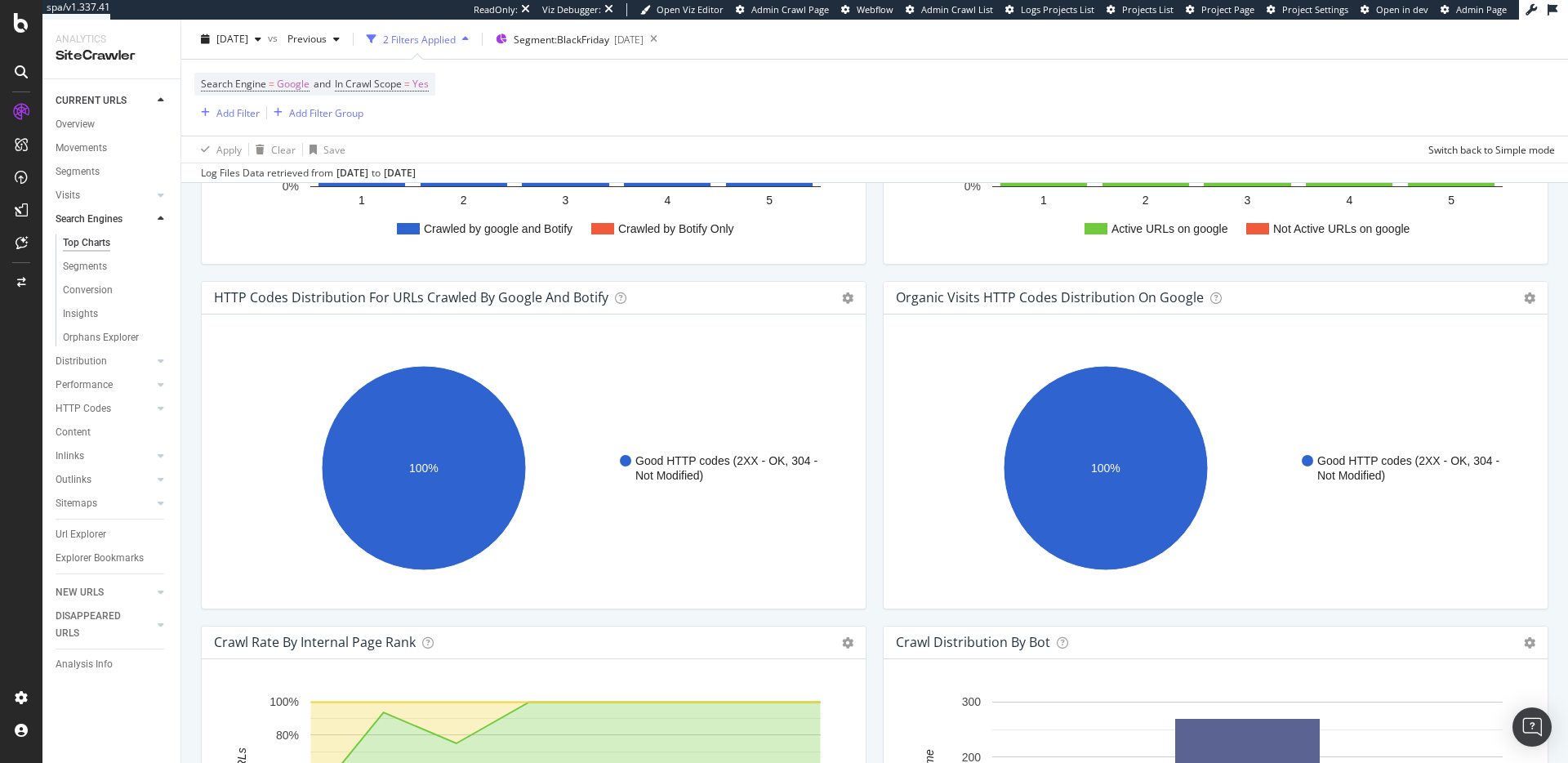
click at [867, 417] on div "HTTP Codes Distribution For URLs Crawled by google and Botify Chart (by Value) …" at bounding box center [533, 453] width 682 height 344
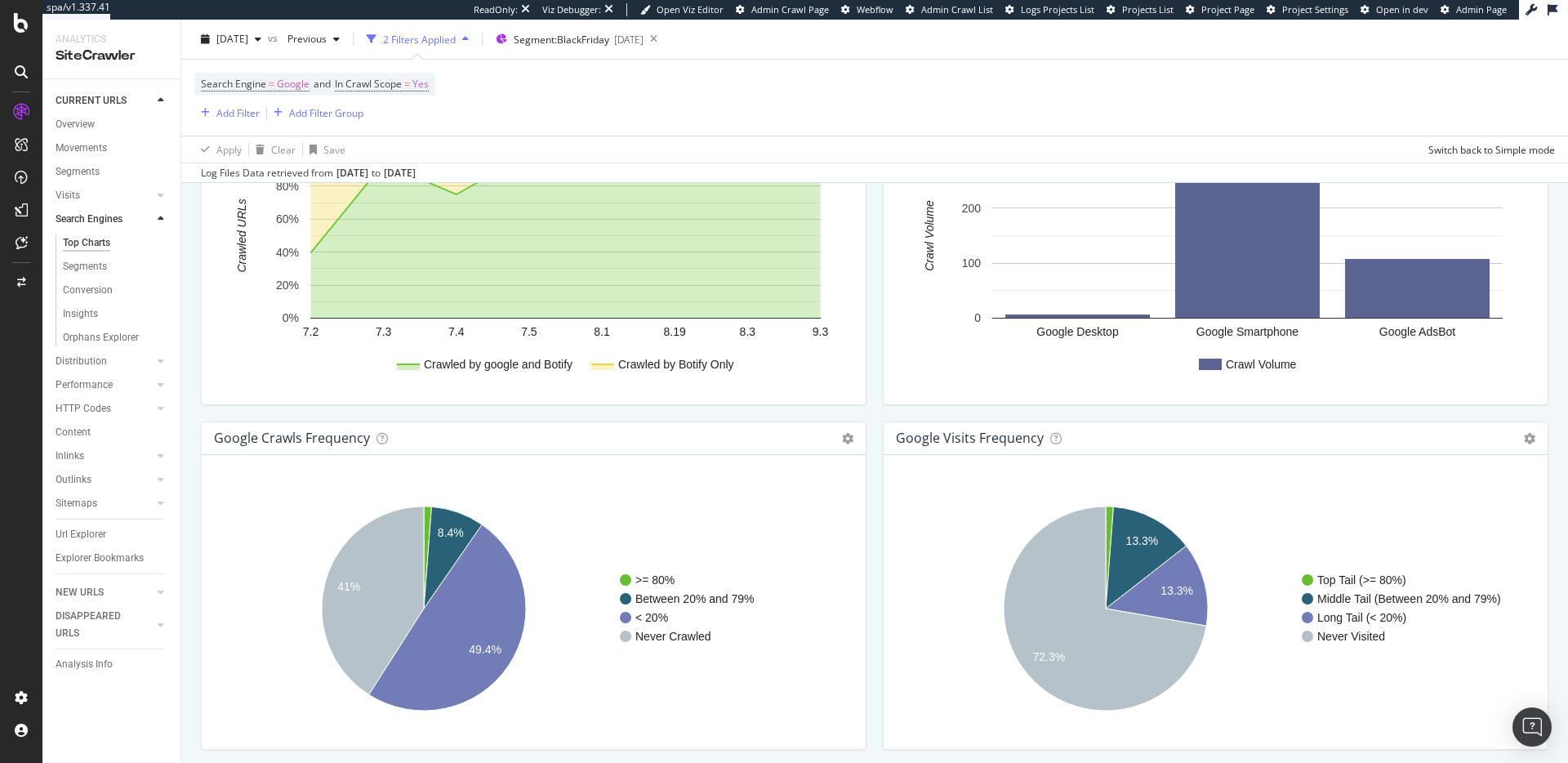
scroll to position [1846, 0]
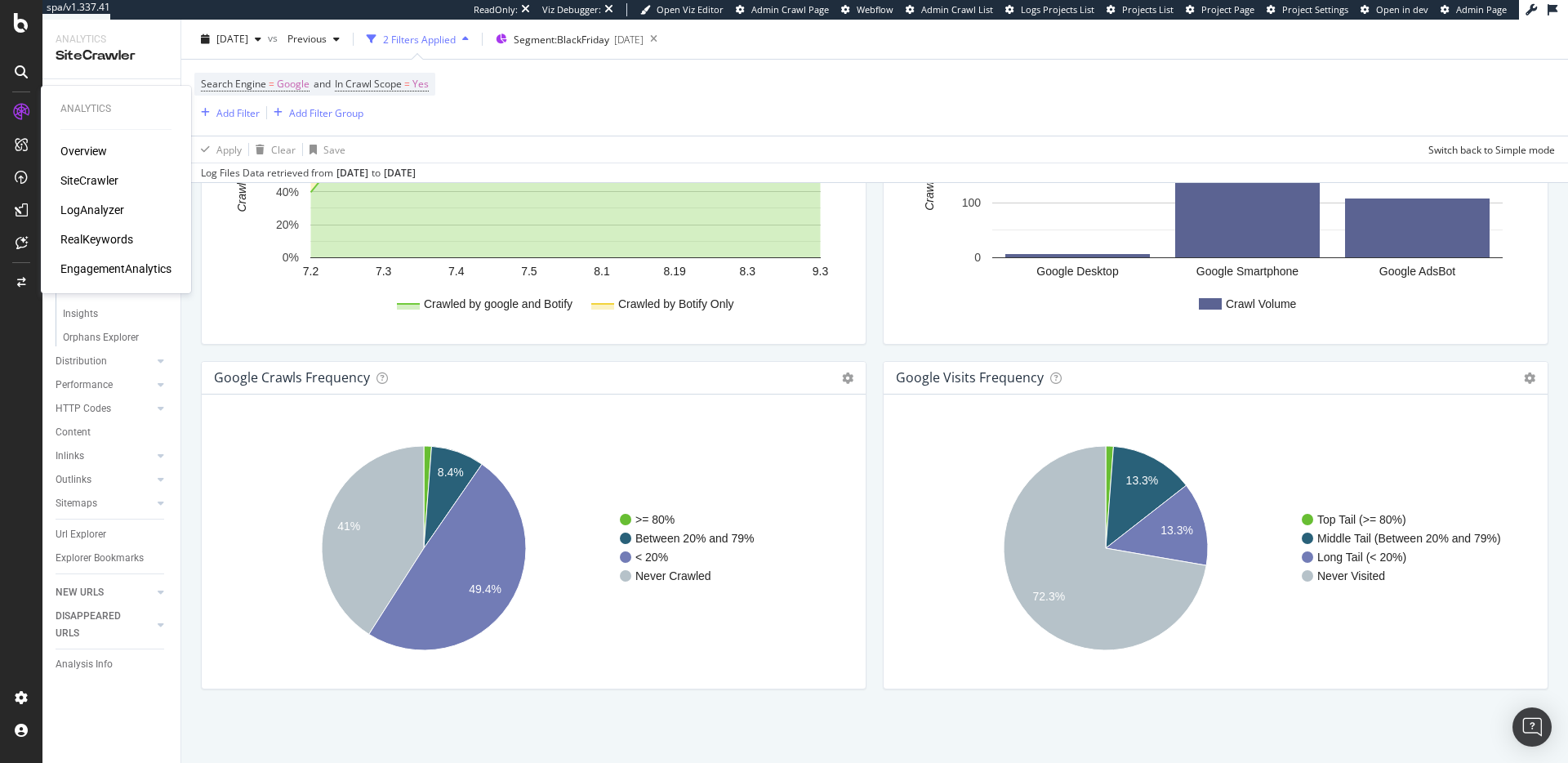
click at [102, 209] on div "LogAnalyzer" at bounding box center [92, 209] width 64 height 16
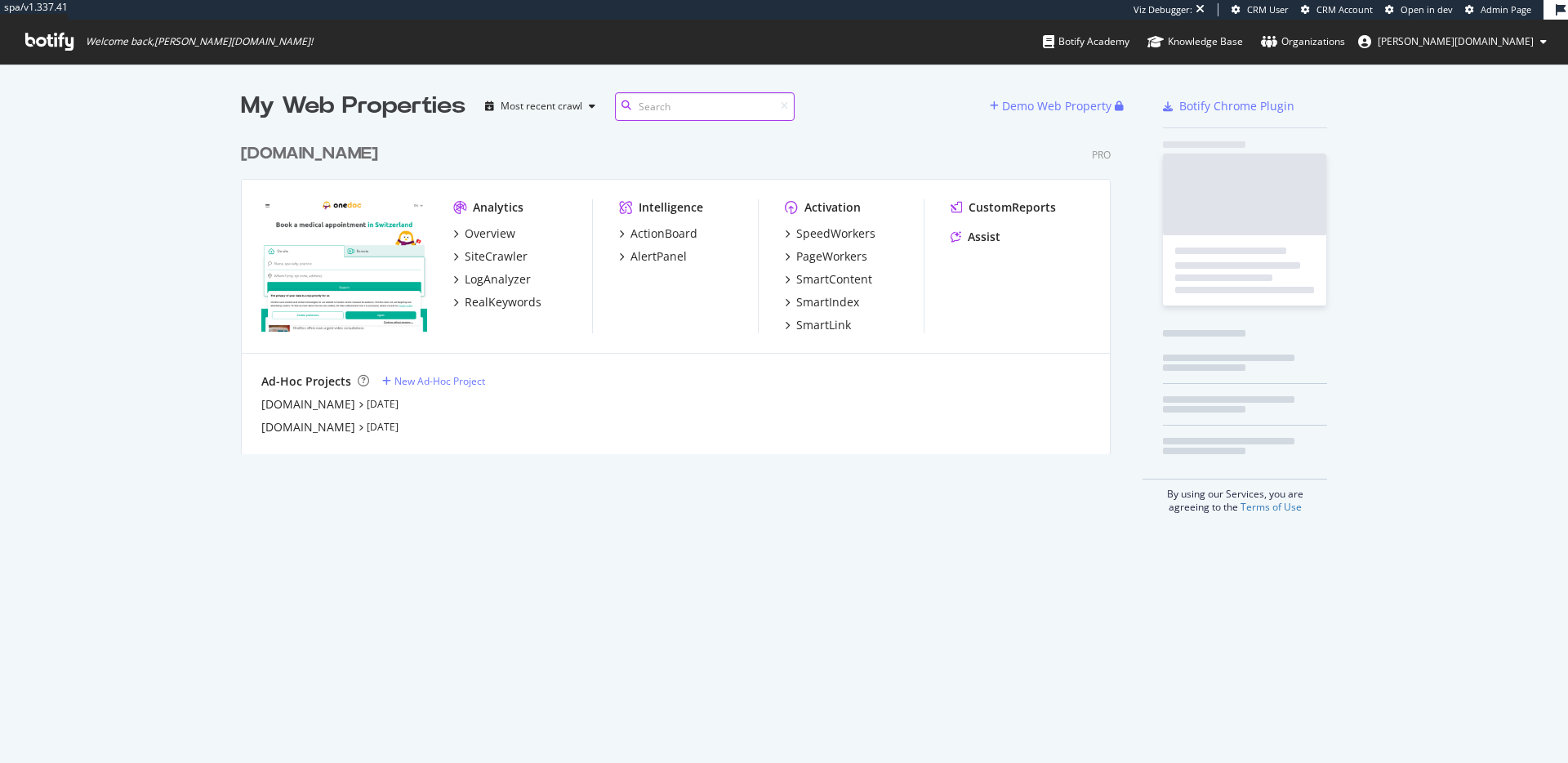
scroll to position [319, 871]
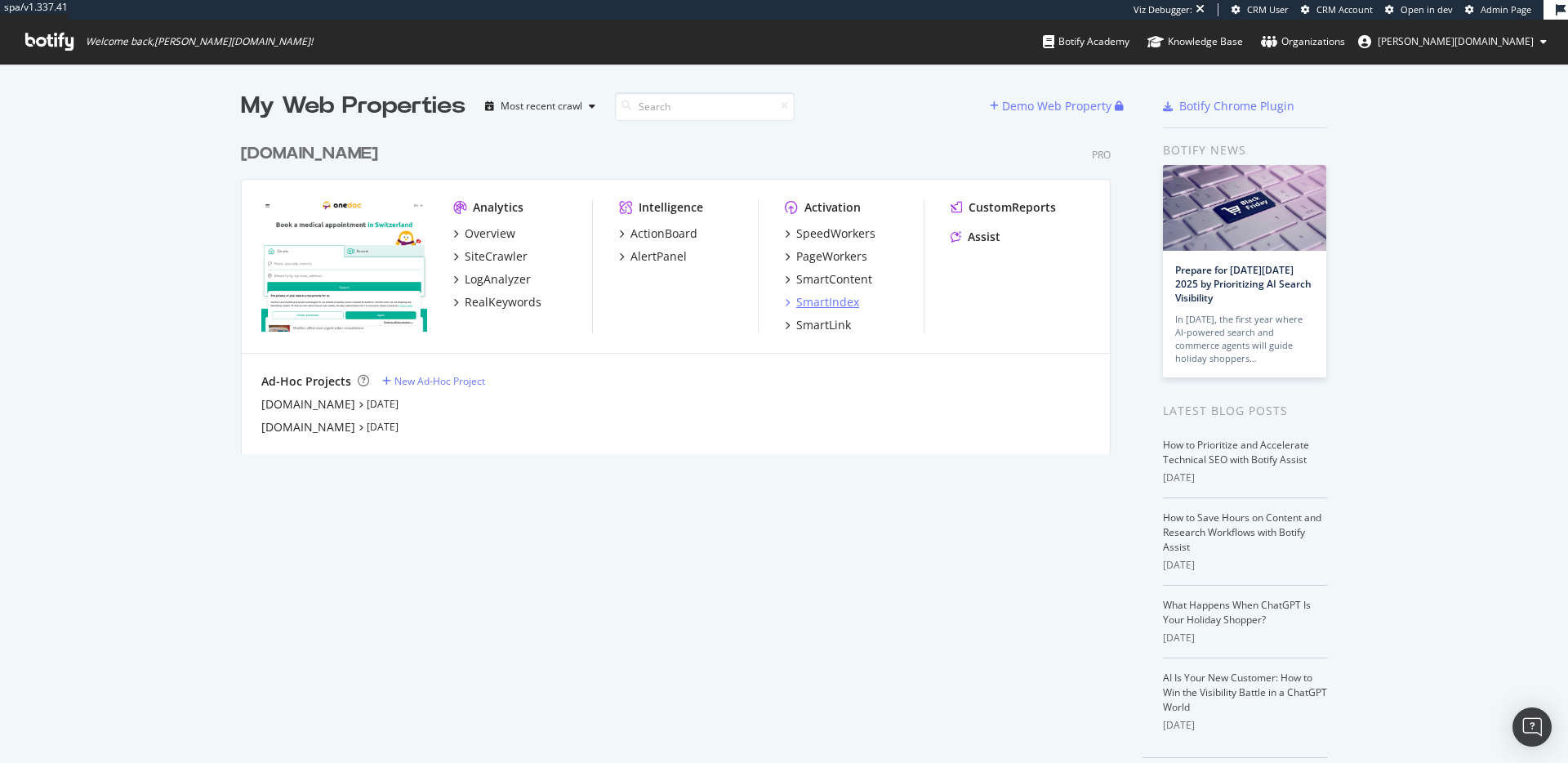
click at [814, 296] on div "SmartIndex" at bounding box center [828, 302] width 63 height 16
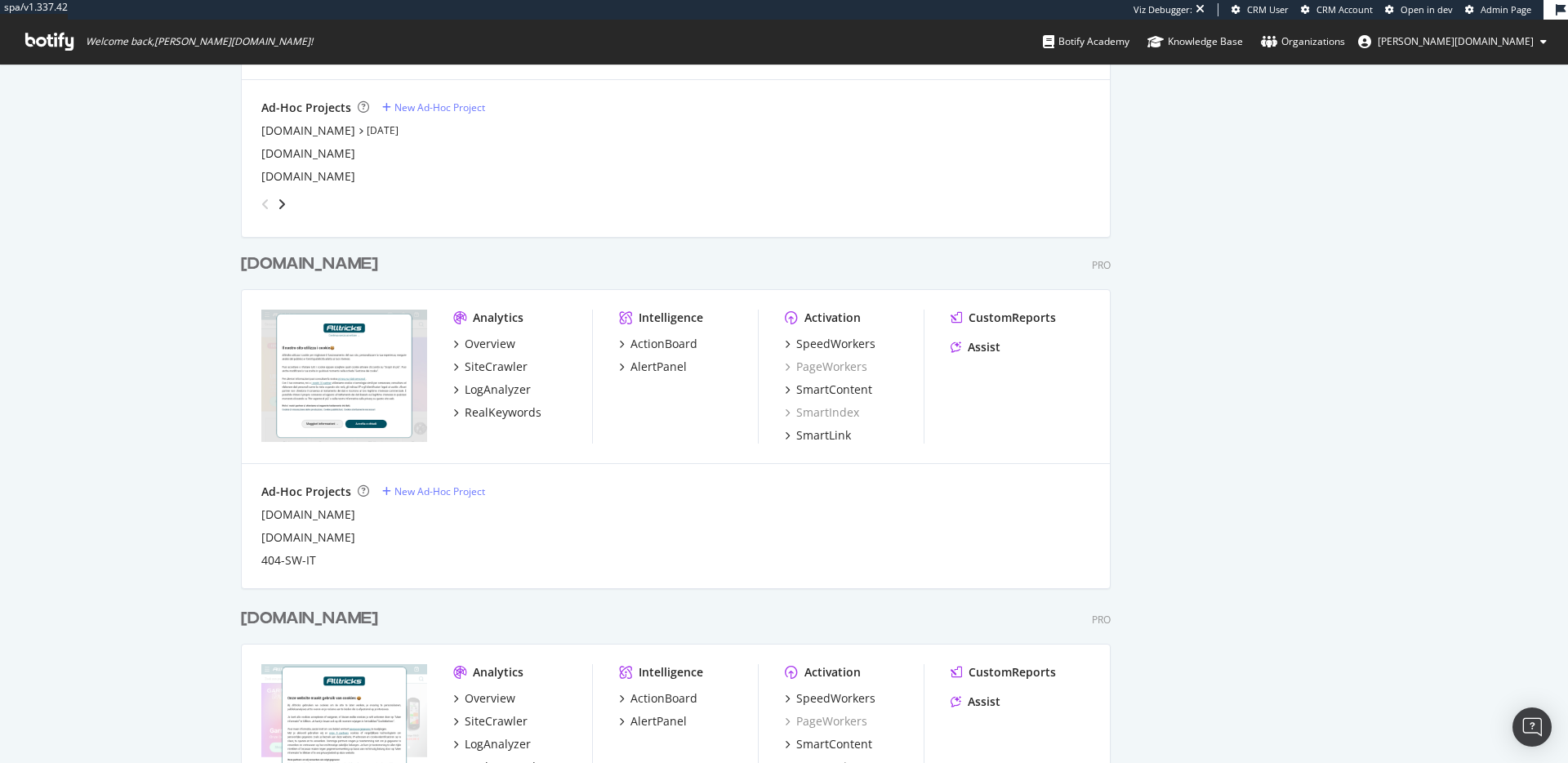
scroll to position [1023, 0]
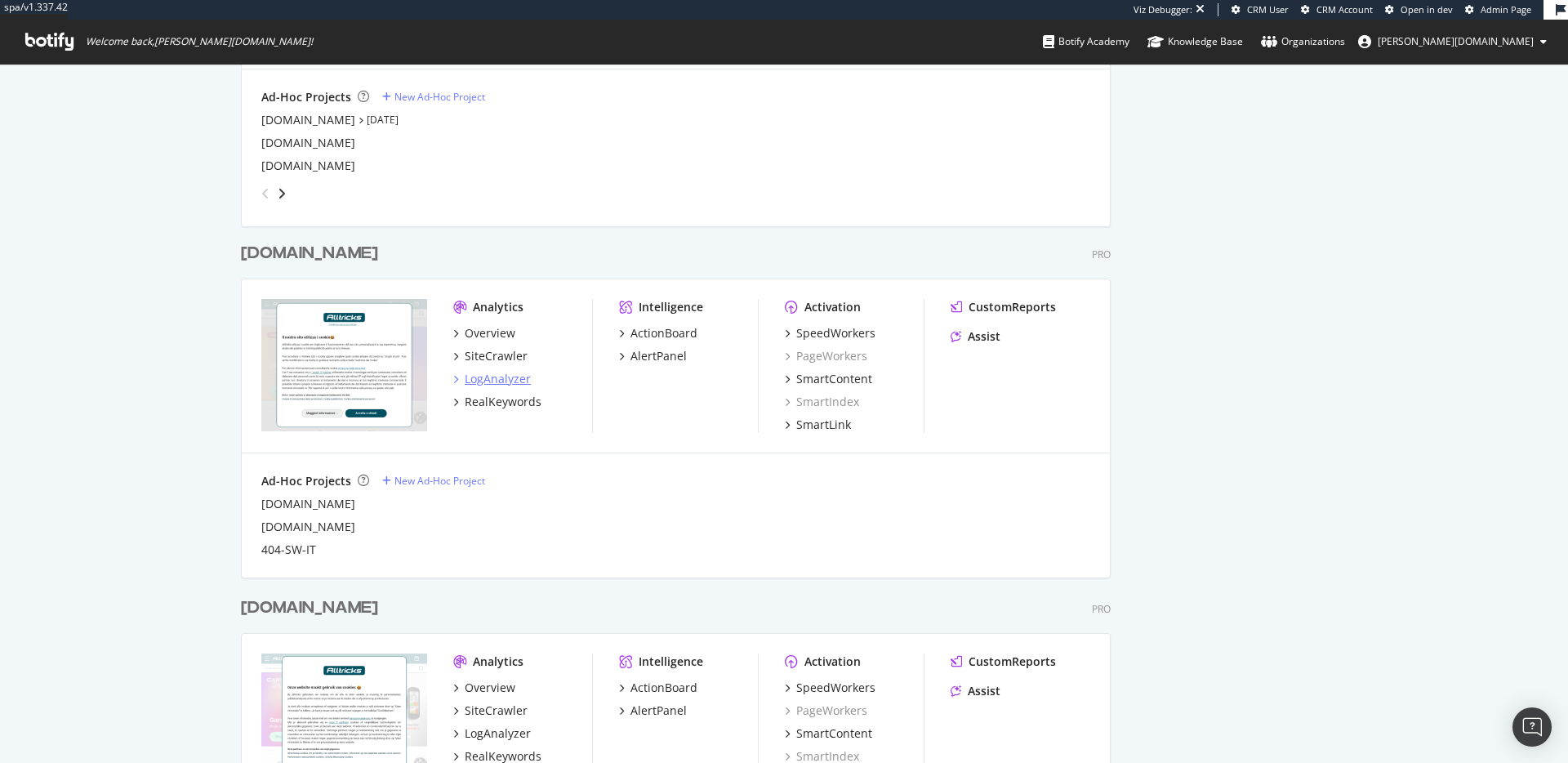
click at [498, 380] on div "LogAnalyzer" at bounding box center [498, 379] width 66 height 16
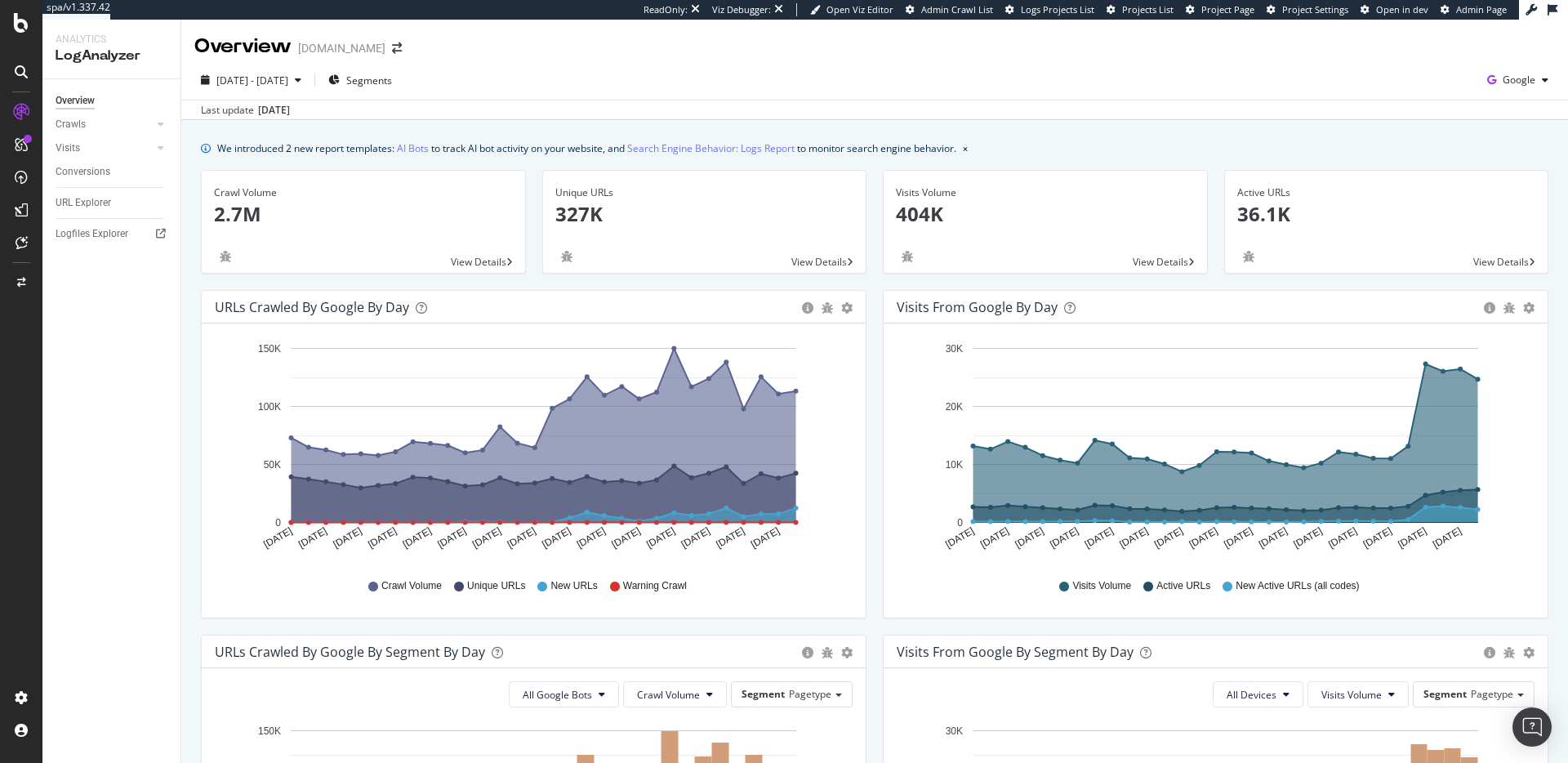
click at [874, 437] on div "Visits from Google by day Area Table Hold CMD (⌘) while clicking to filter the …" at bounding box center [1215, 462] width 682 height 344
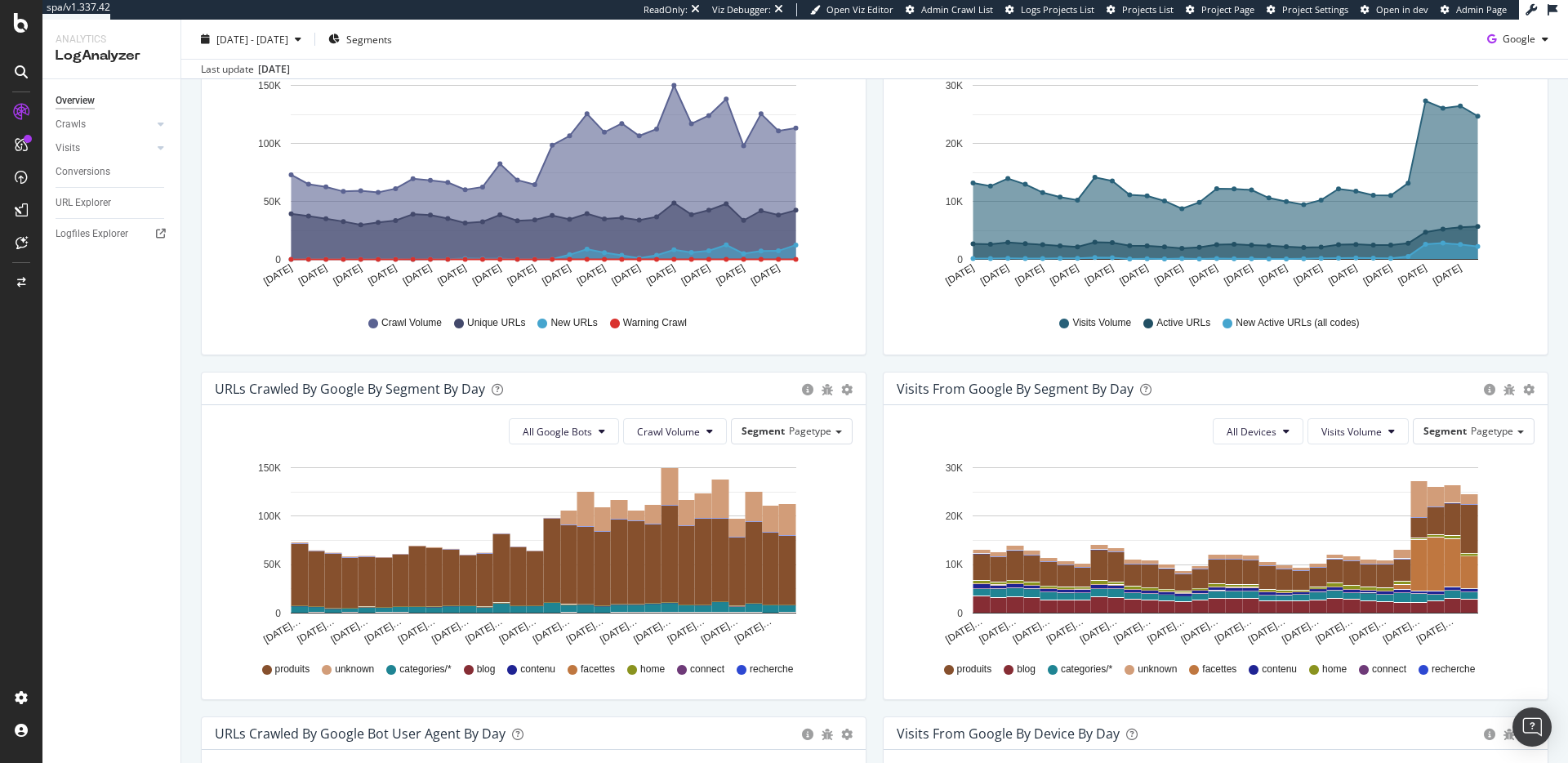
scroll to position [373, 0]
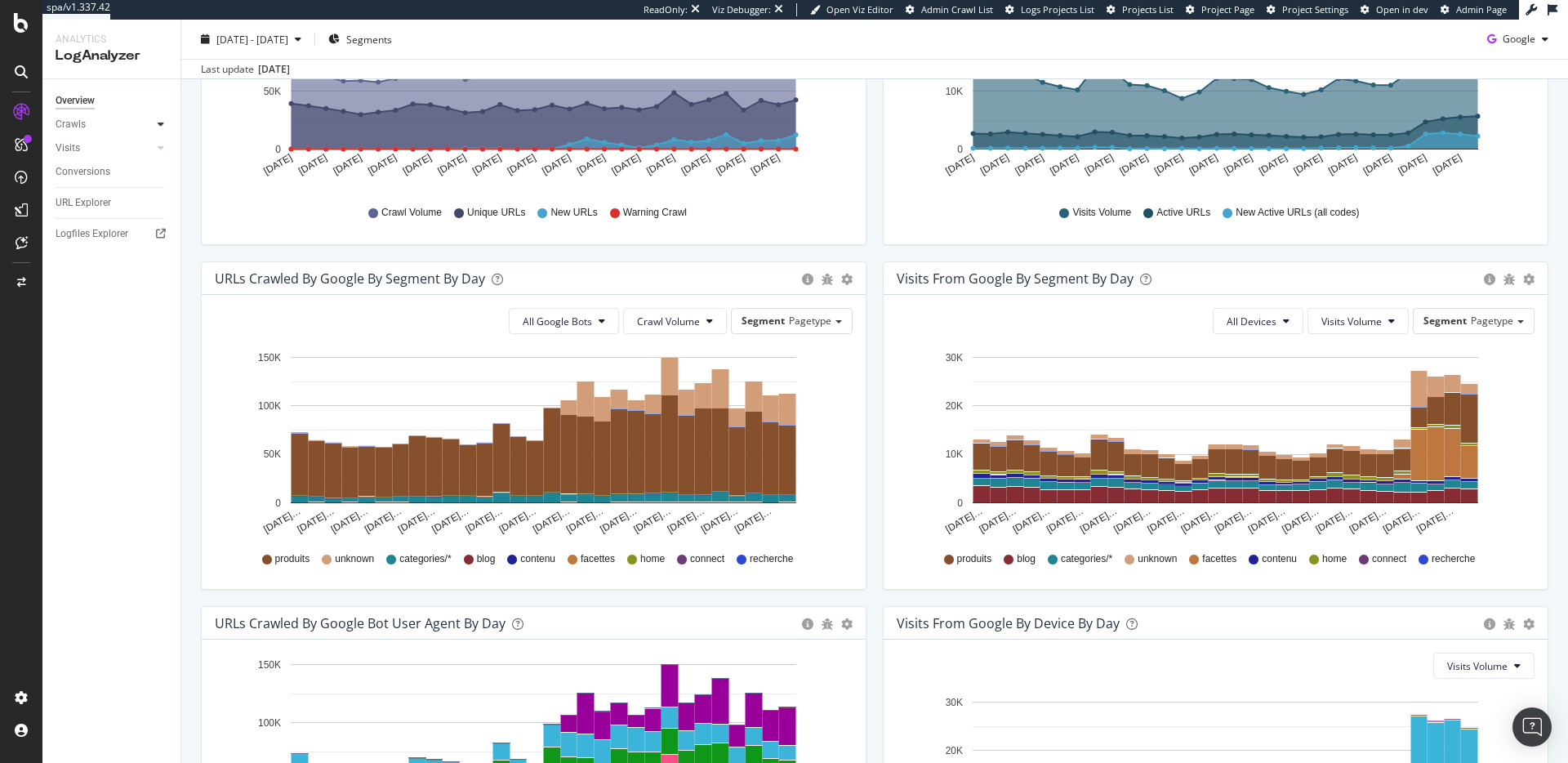
click at [155, 122] on div at bounding box center [161, 124] width 16 height 16
click at [102, 215] on div "HTTP Codes" at bounding box center [91, 212] width 56 height 17
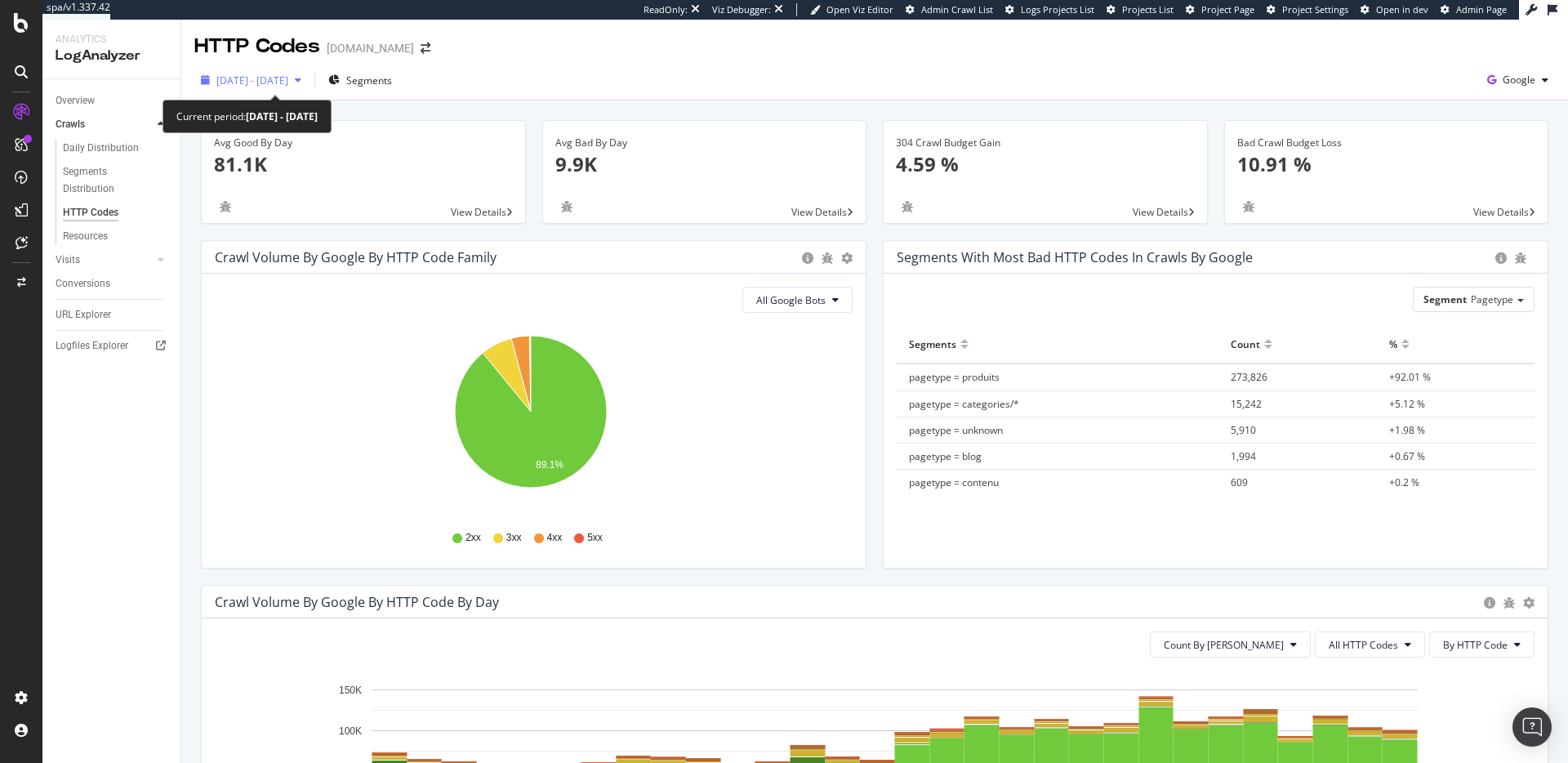
click at [301, 85] on icon "button" at bounding box center [297, 80] width 6 height 10
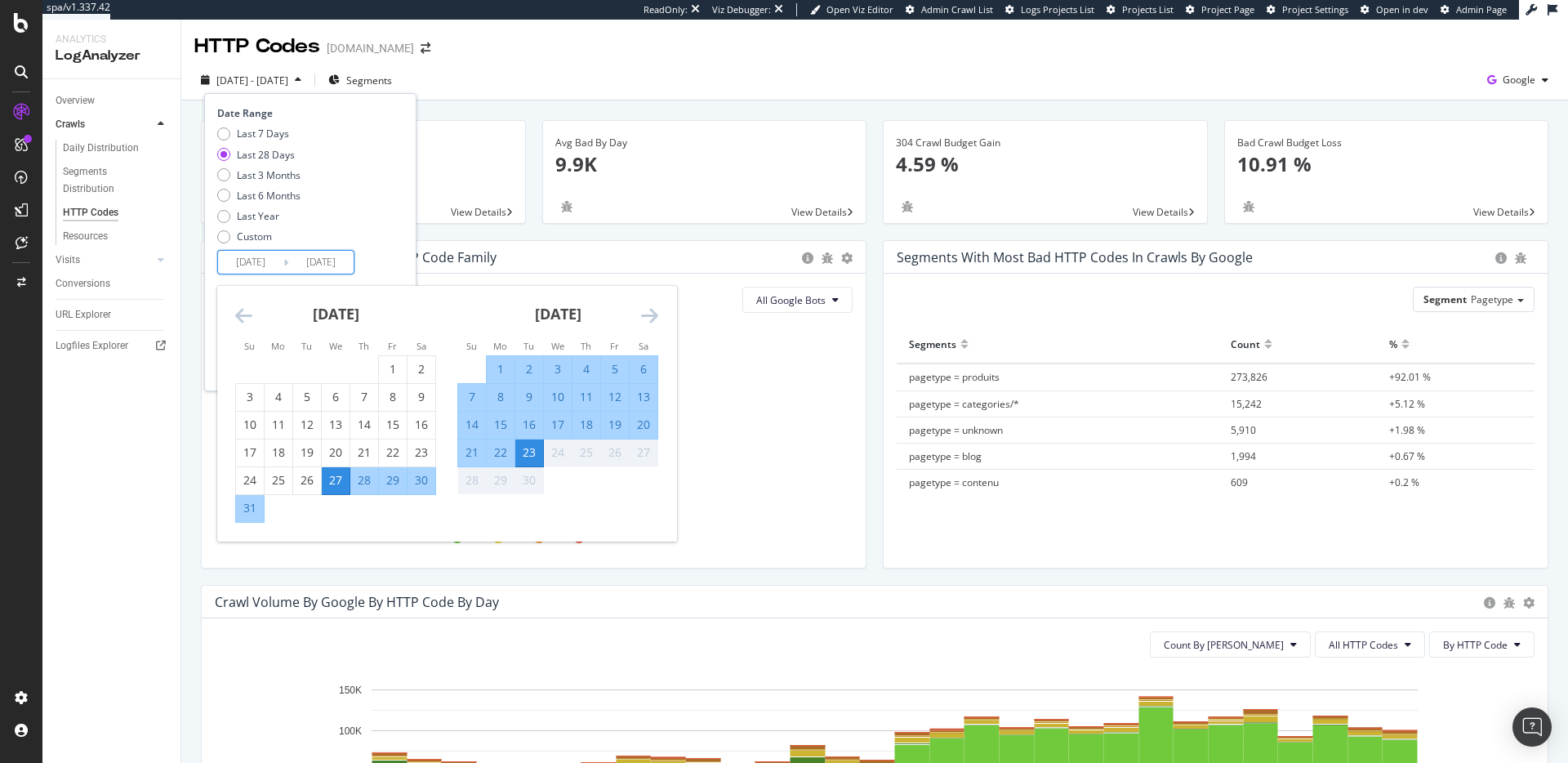
click at [252, 262] on input "2025/08/27" at bounding box center [251, 262] width 66 height 22
click at [558, 398] on div "10" at bounding box center [557, 397] width 28 height 16
type input "2025/09/10"
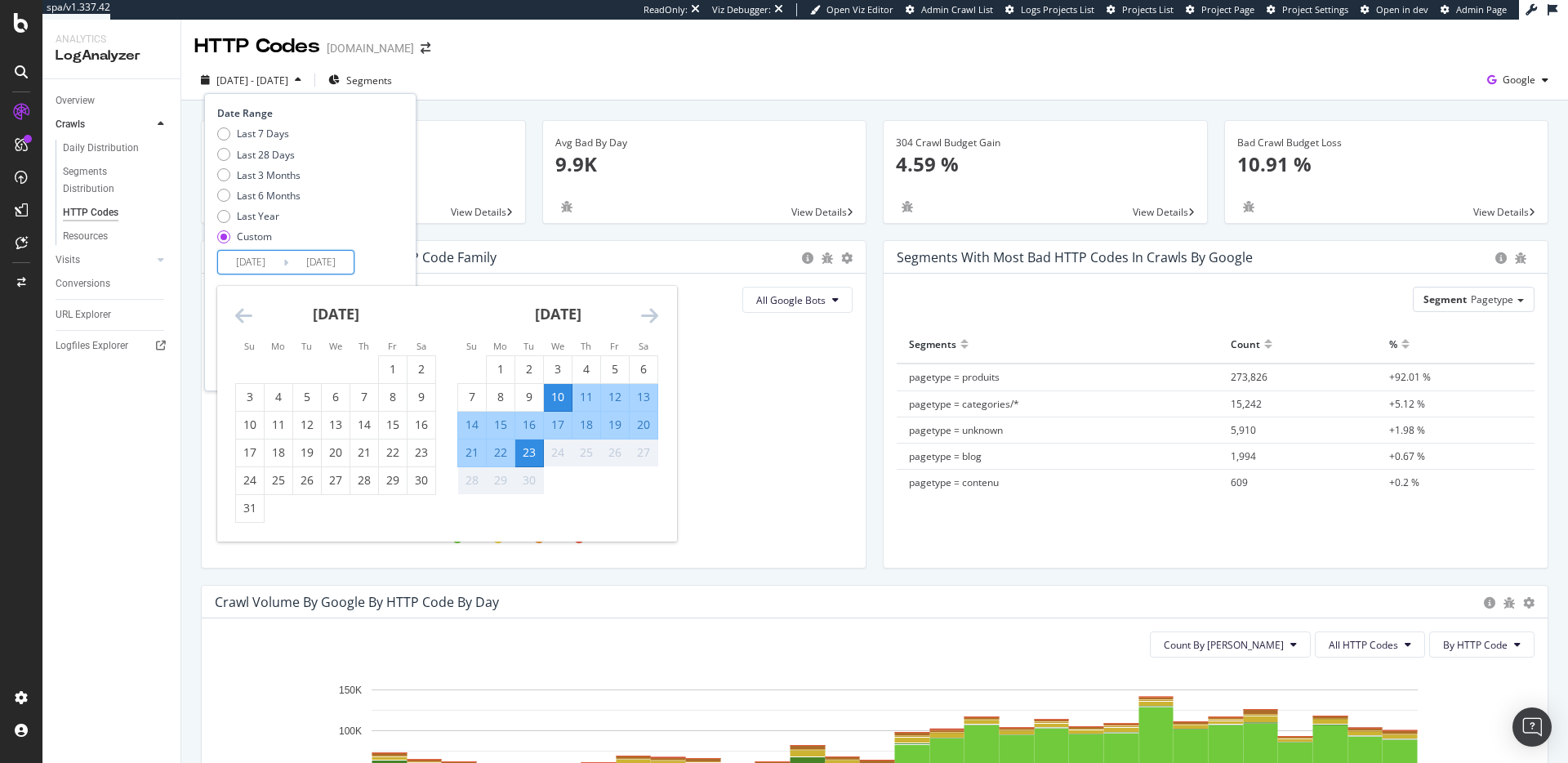
click at [533, 450] on div "23" at bounding box center [528, 452] width 28 height 16
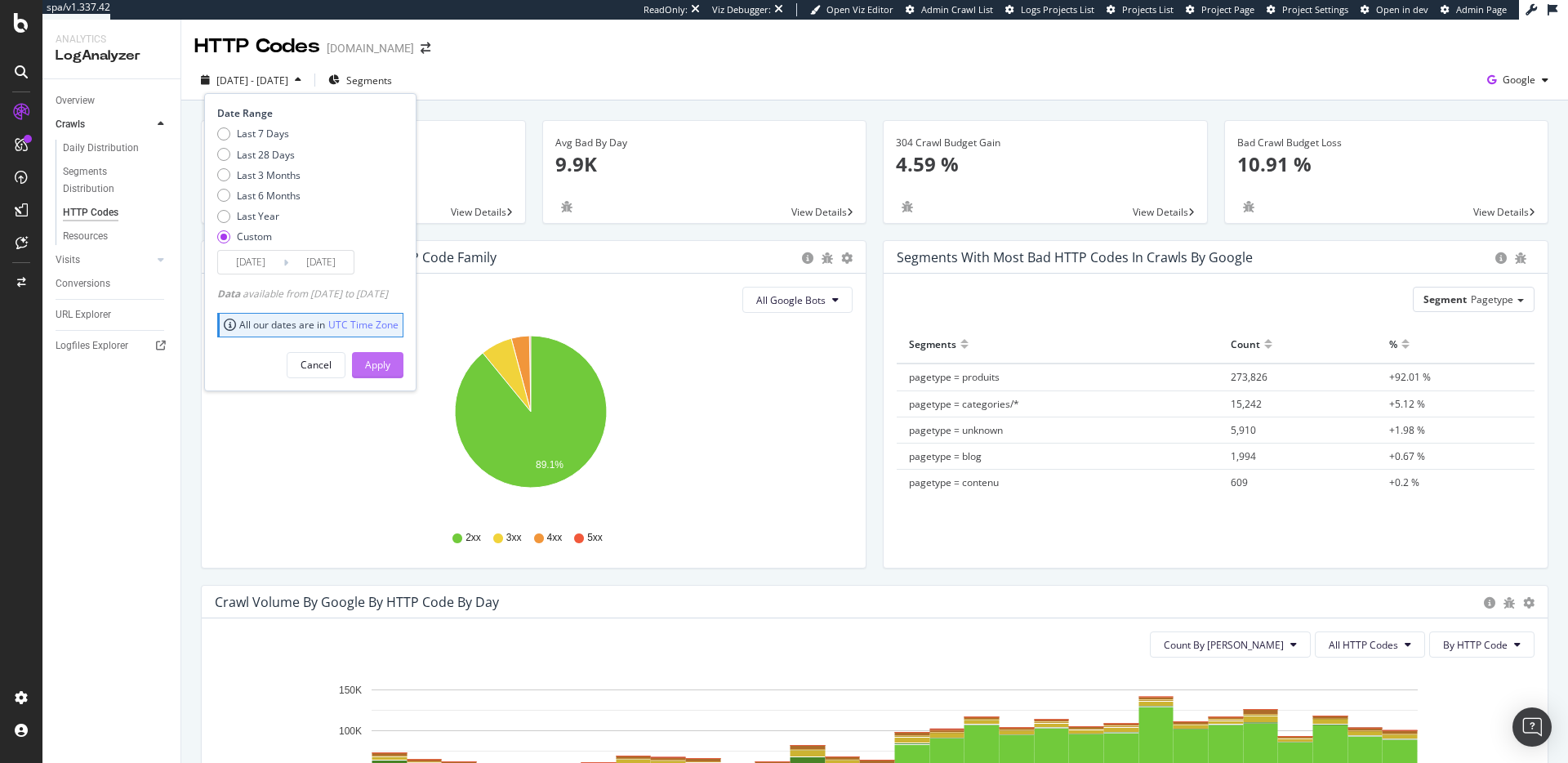
click at [390, 355] on div "Apply" at bounding box center [377, 365] width 25 height 24
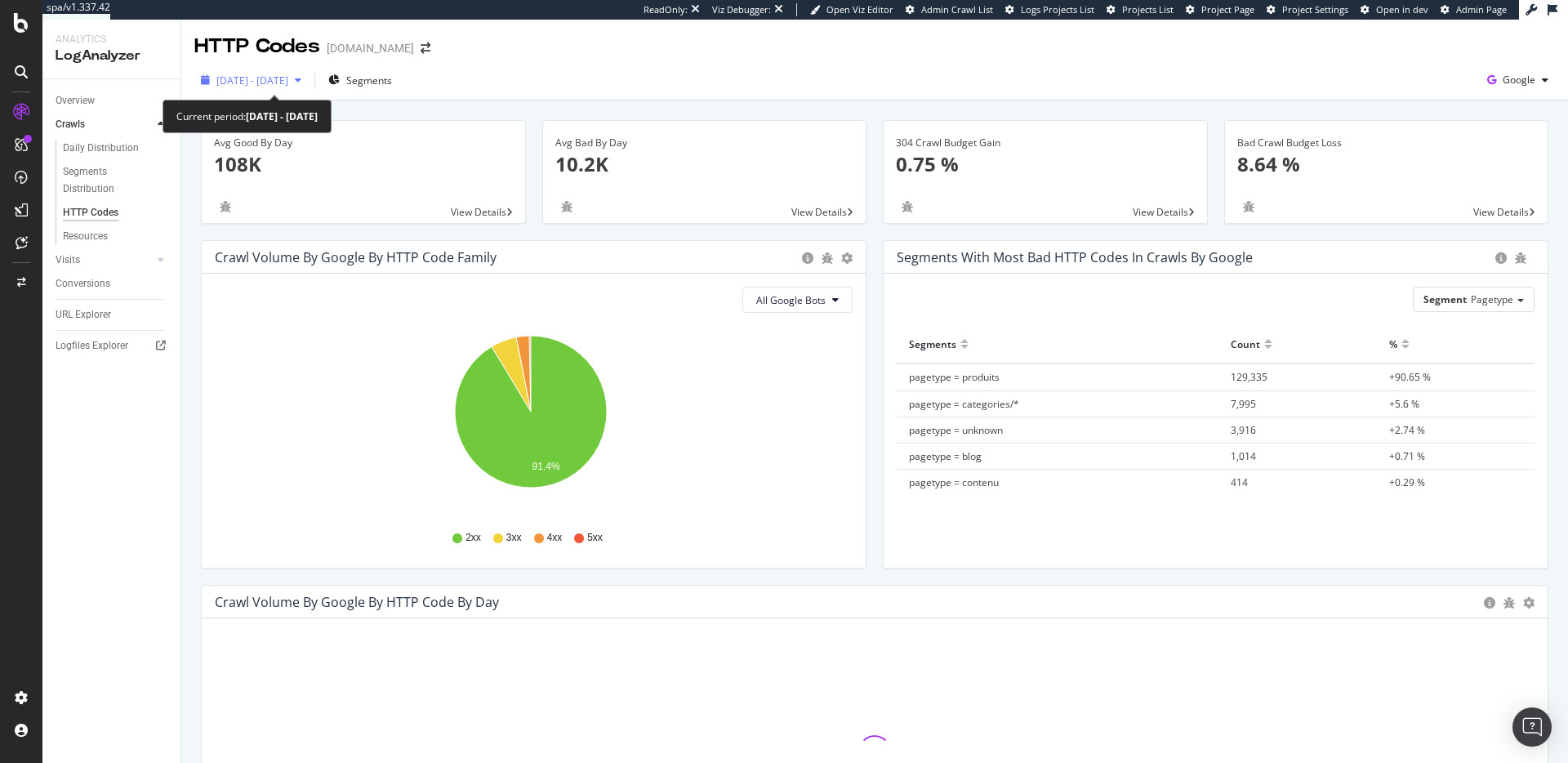
click at [288, 74] on span "2025 Sep. 10th - Sep. 23rd" at bounding box center [252, 80] width 72 height 13
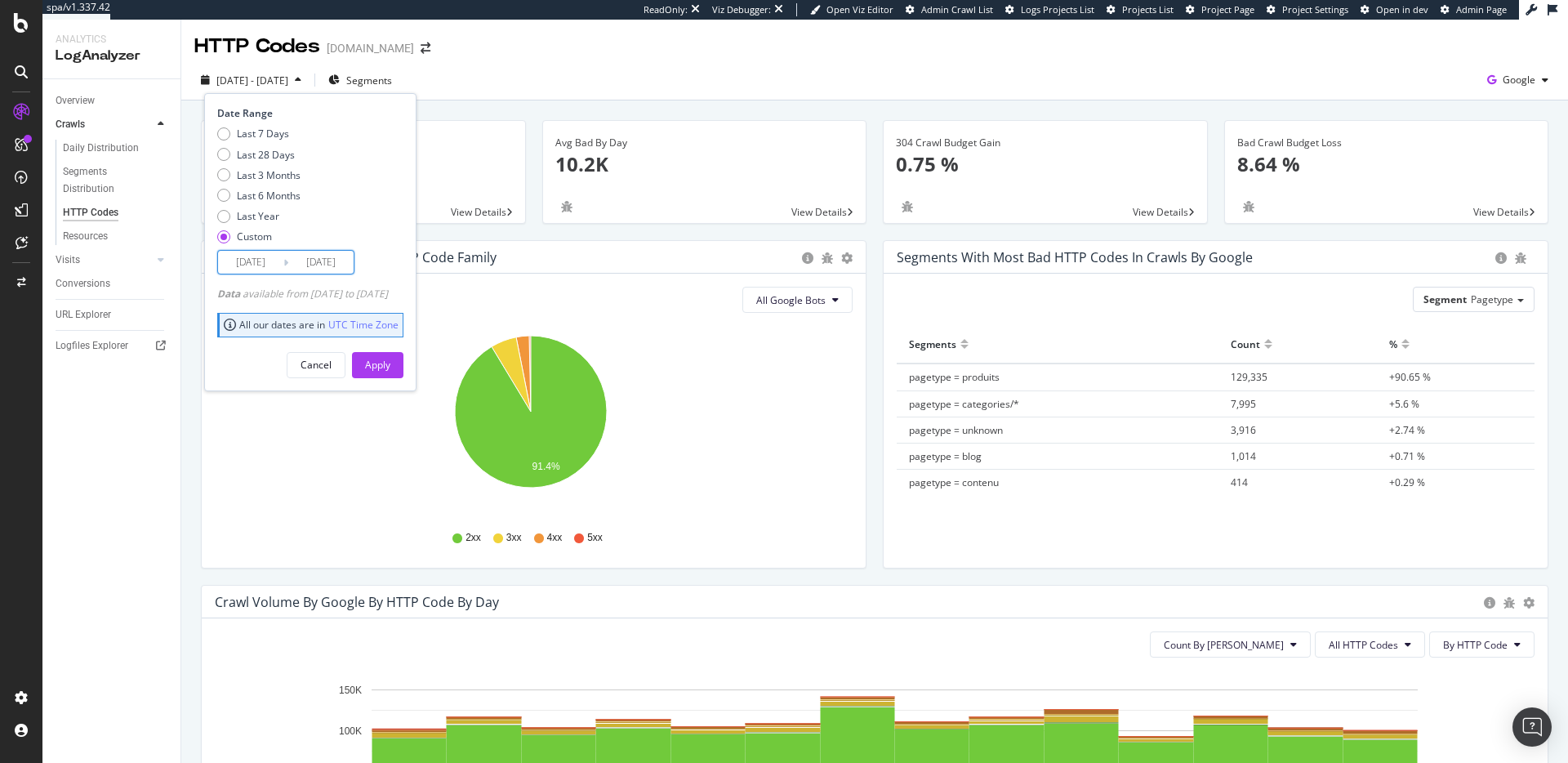
click at [259, 262] on input "2025/09/10" at bounding box center [251, 262] width 66 height 22
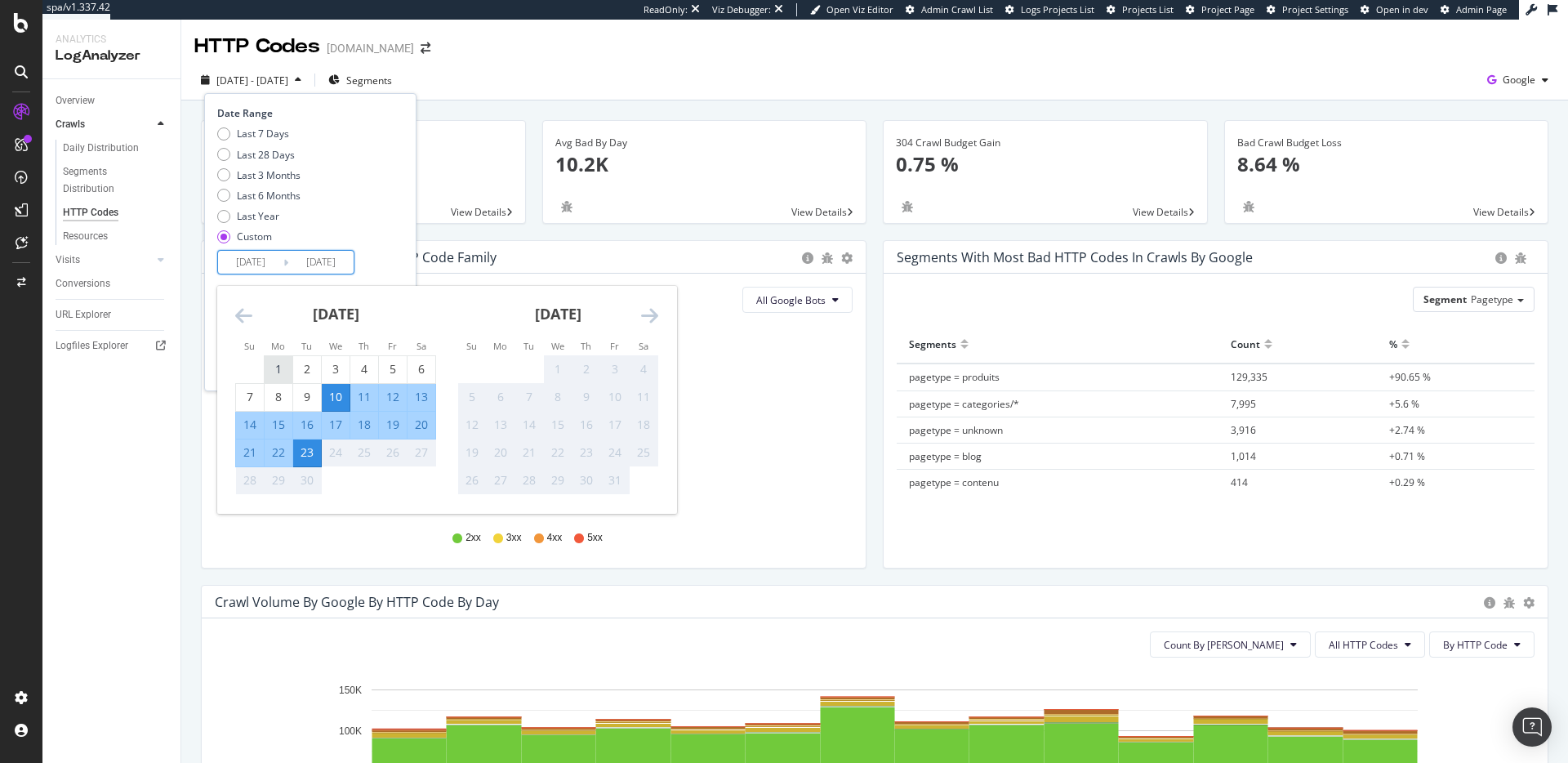
click at [280, 360] on div "1" at bounding box center [278, 369] width 28 height 27
type input "2025/09/01"
click at [314, 394] on div "9" at bounding box center [306, 397] width 28 height 16
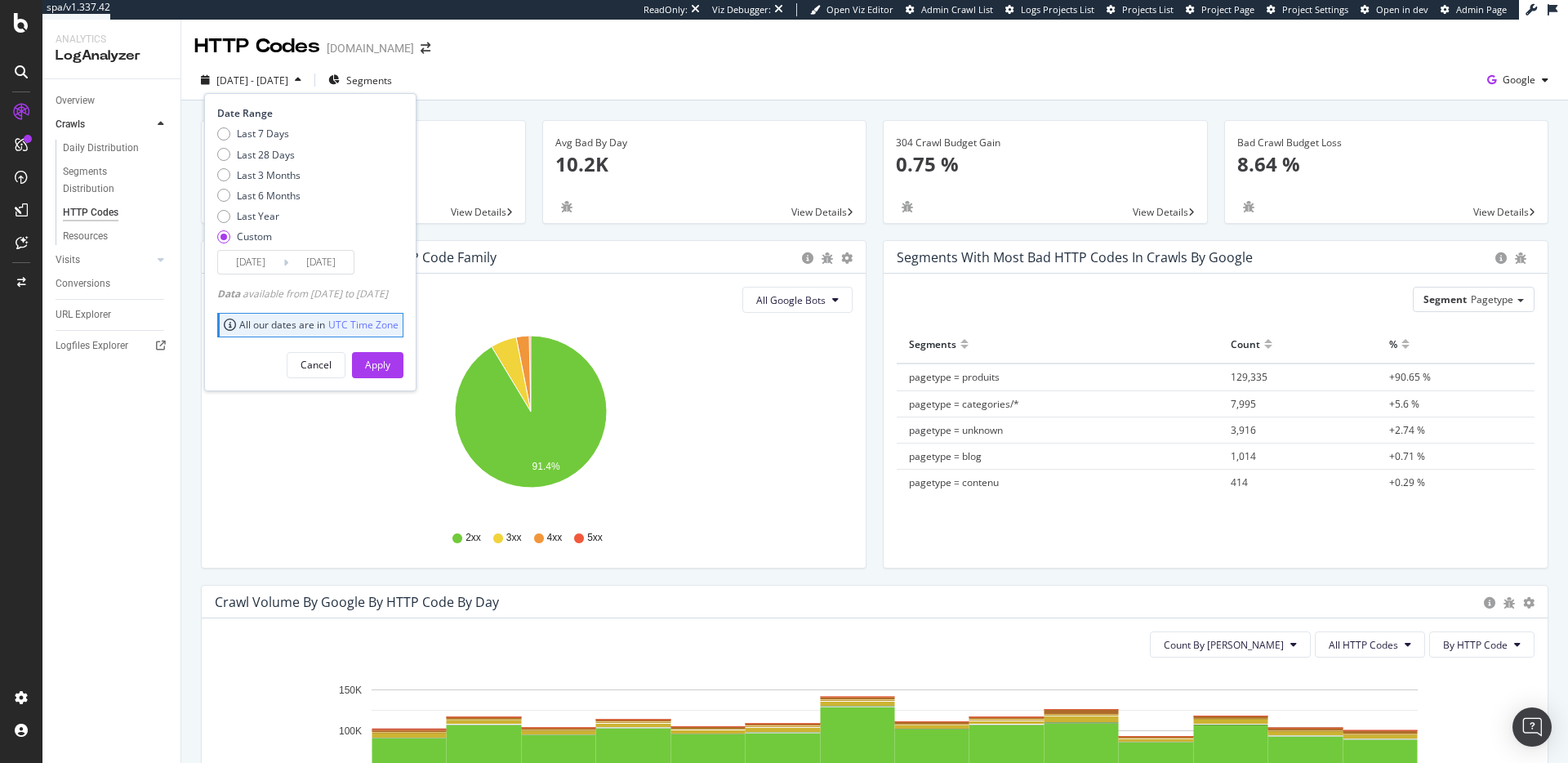
type input "2025/09/09"
click at [383, 359] on button "Apply" at bounding box center [377, 365] width 51 height 26
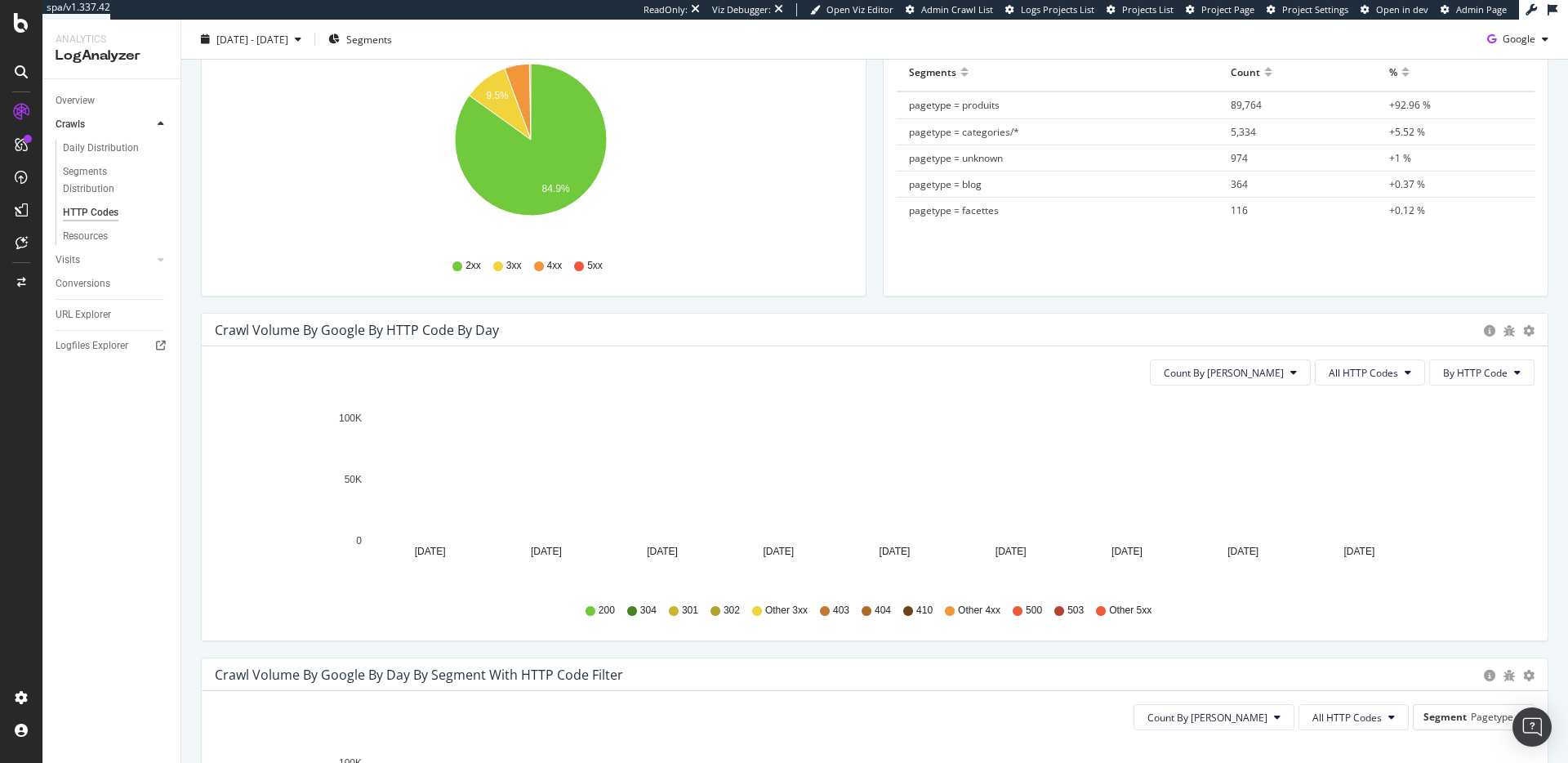
scroll to position [277, 0]
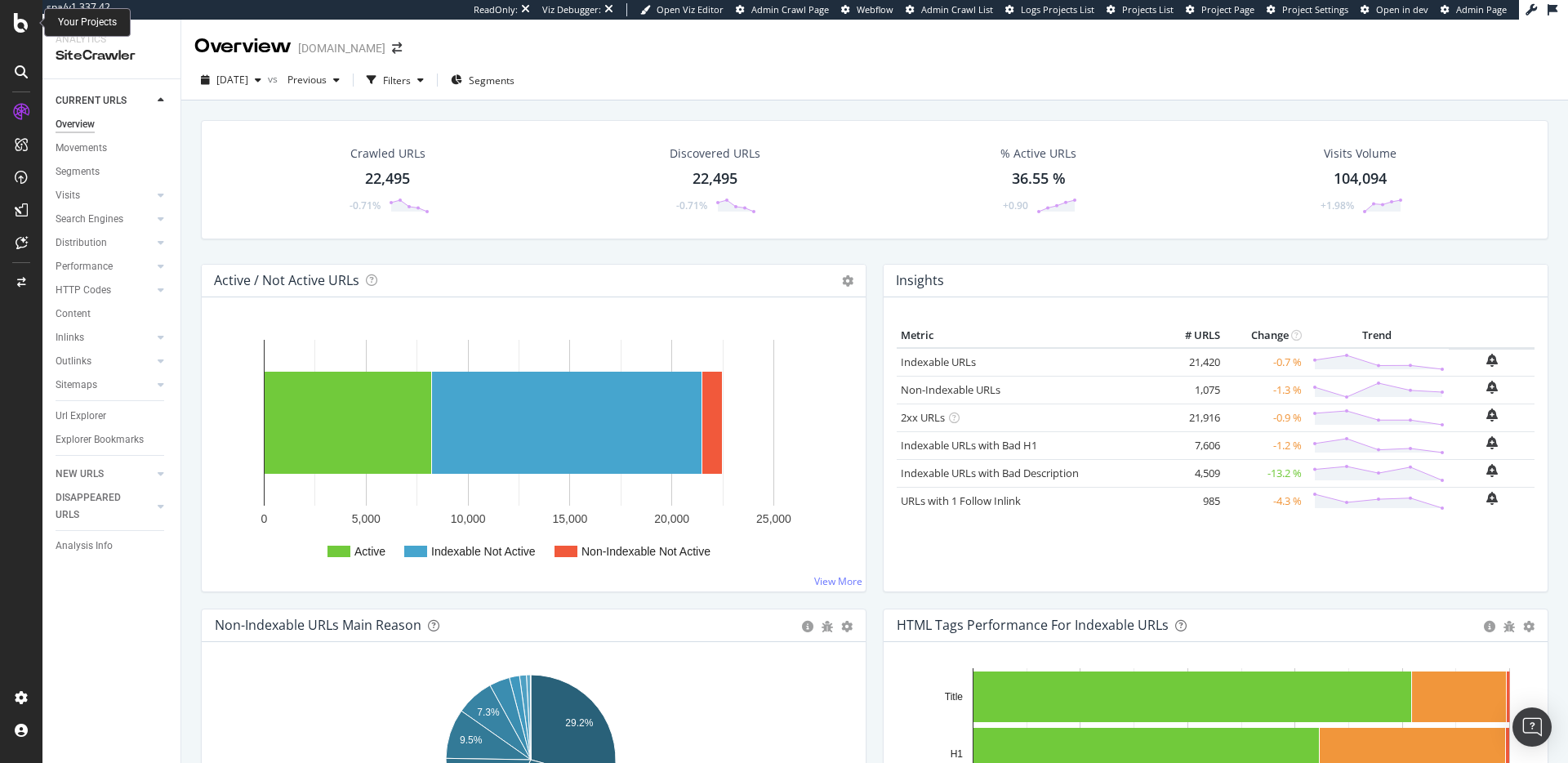
click at [13, 29] on div at bounding box center [22, 23] width 40 height 20
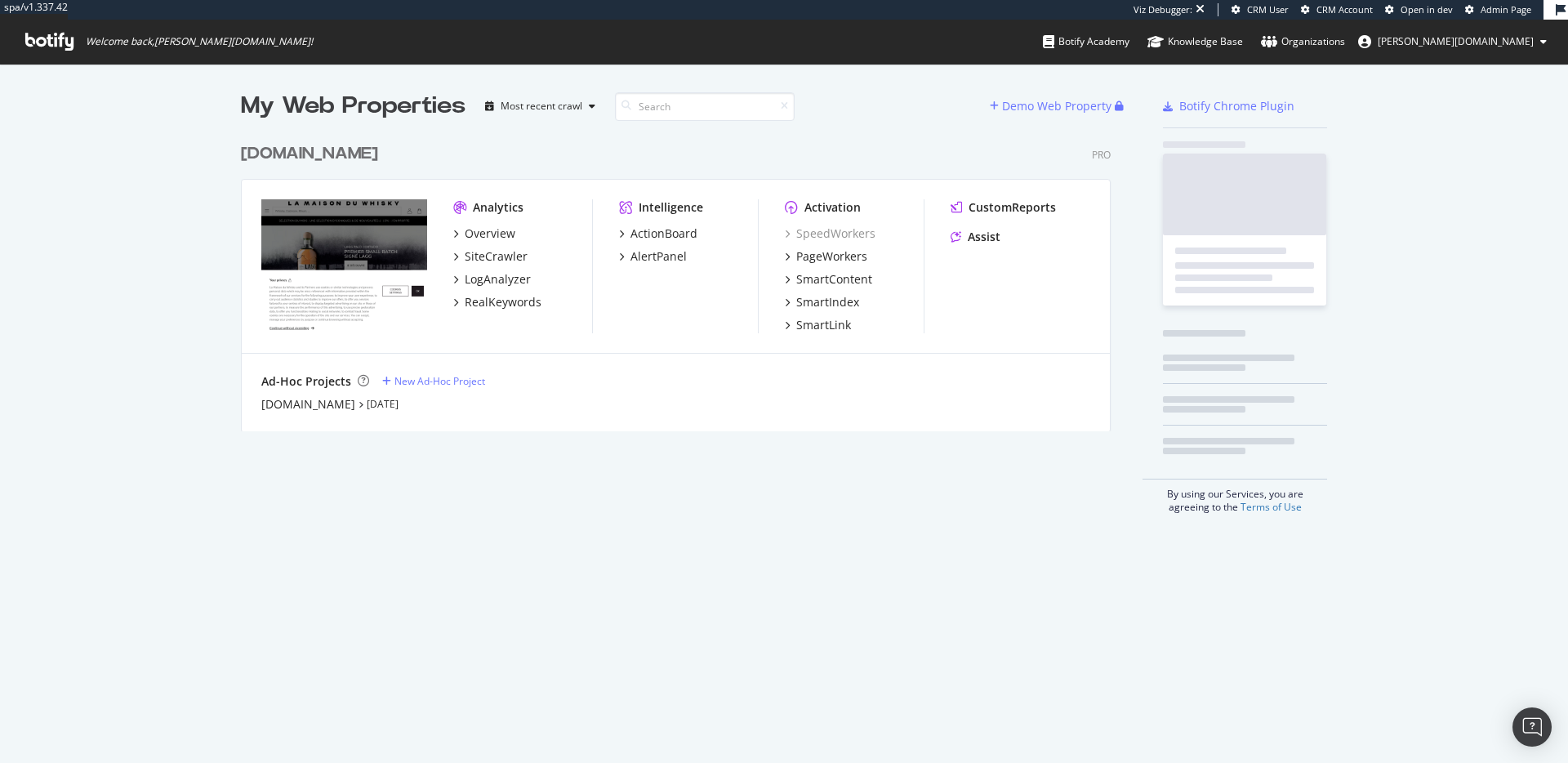
scroll to position [297, 871]
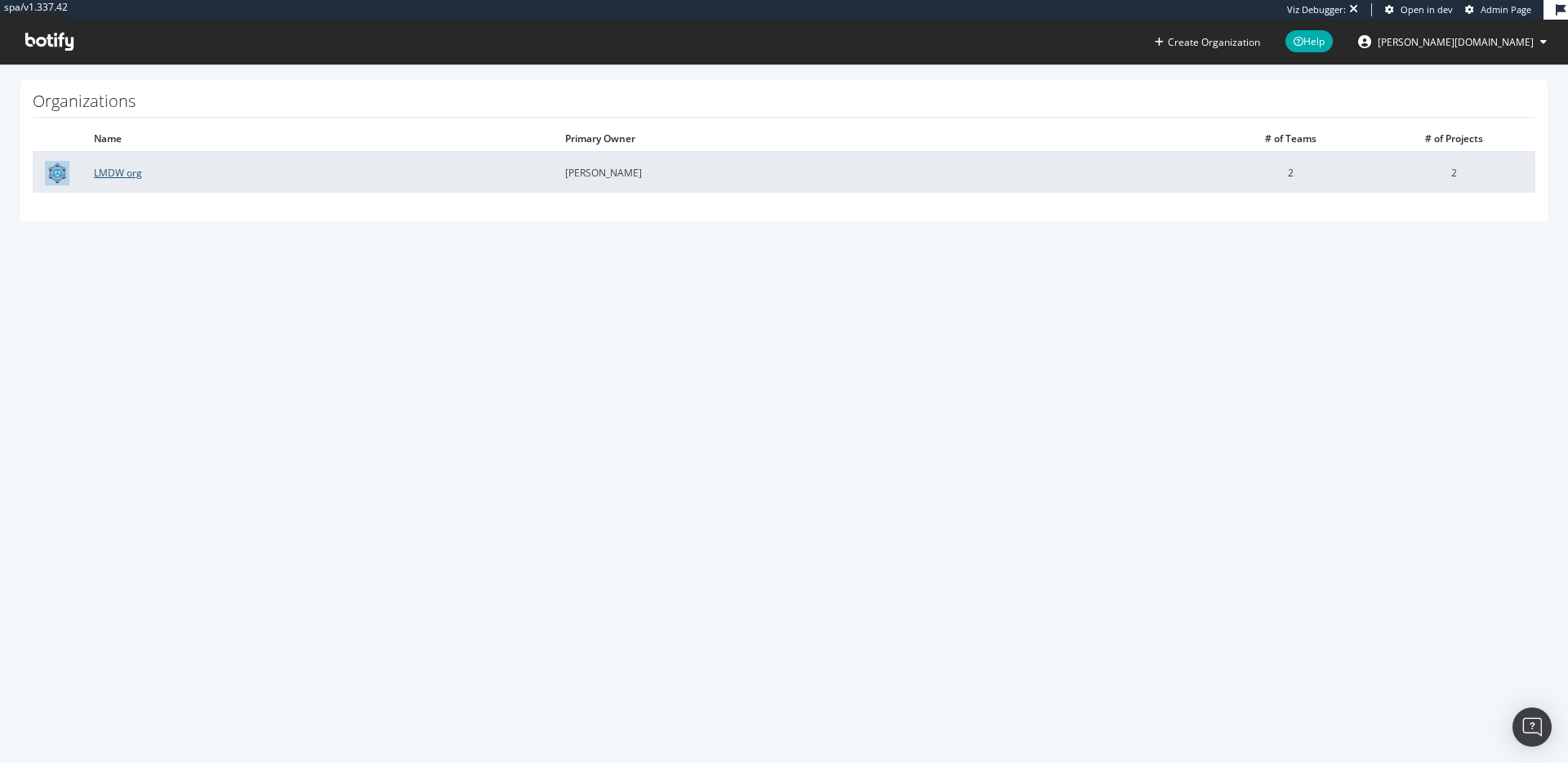
click at [122, 177] on link "LMDW org" at bounding box center [119, 172] width 49 height 13
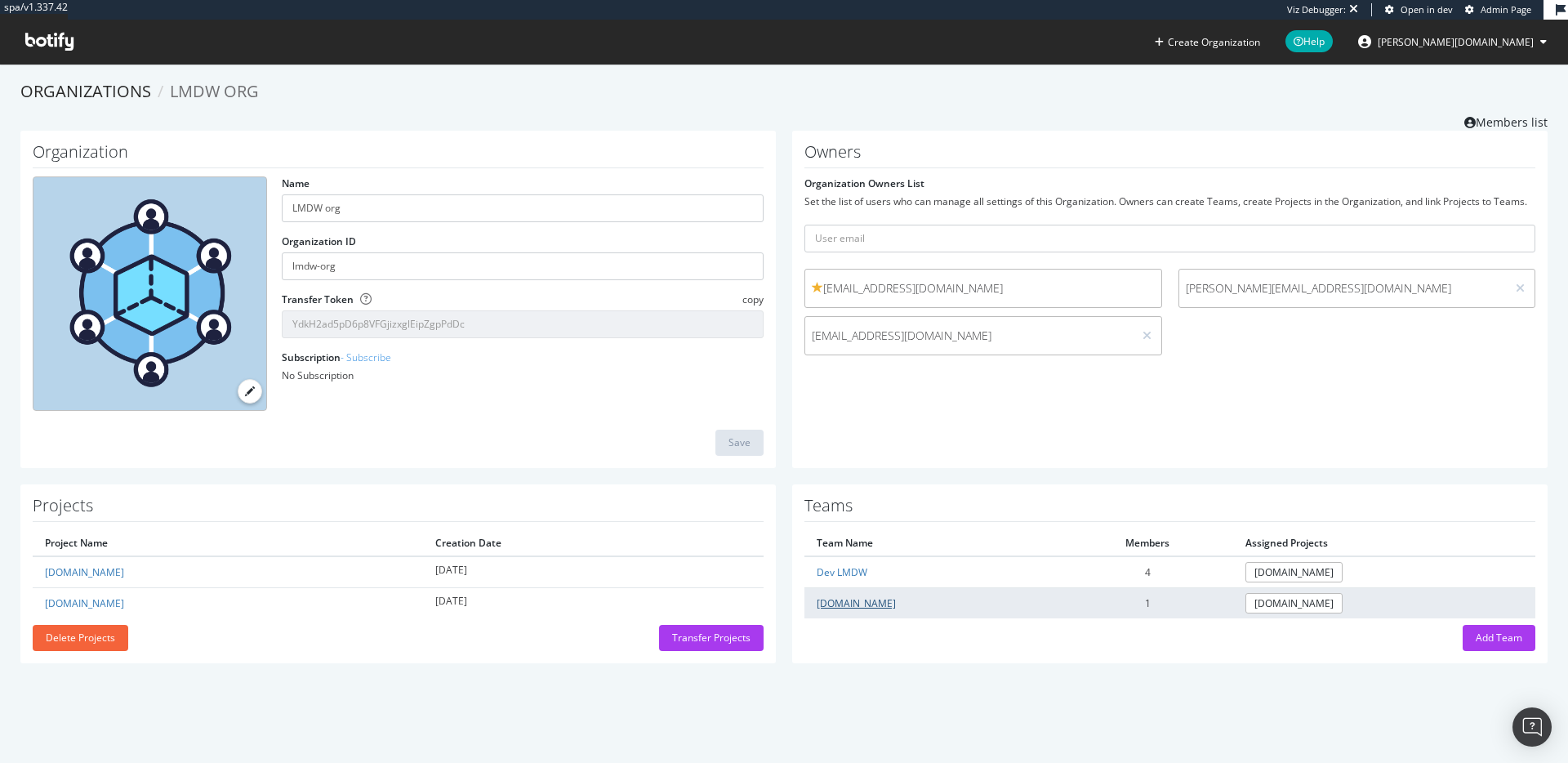
click at [837, 602] on link "[DOMAIN_NAME]" at bounding box center [856, 602] width 79 height 13
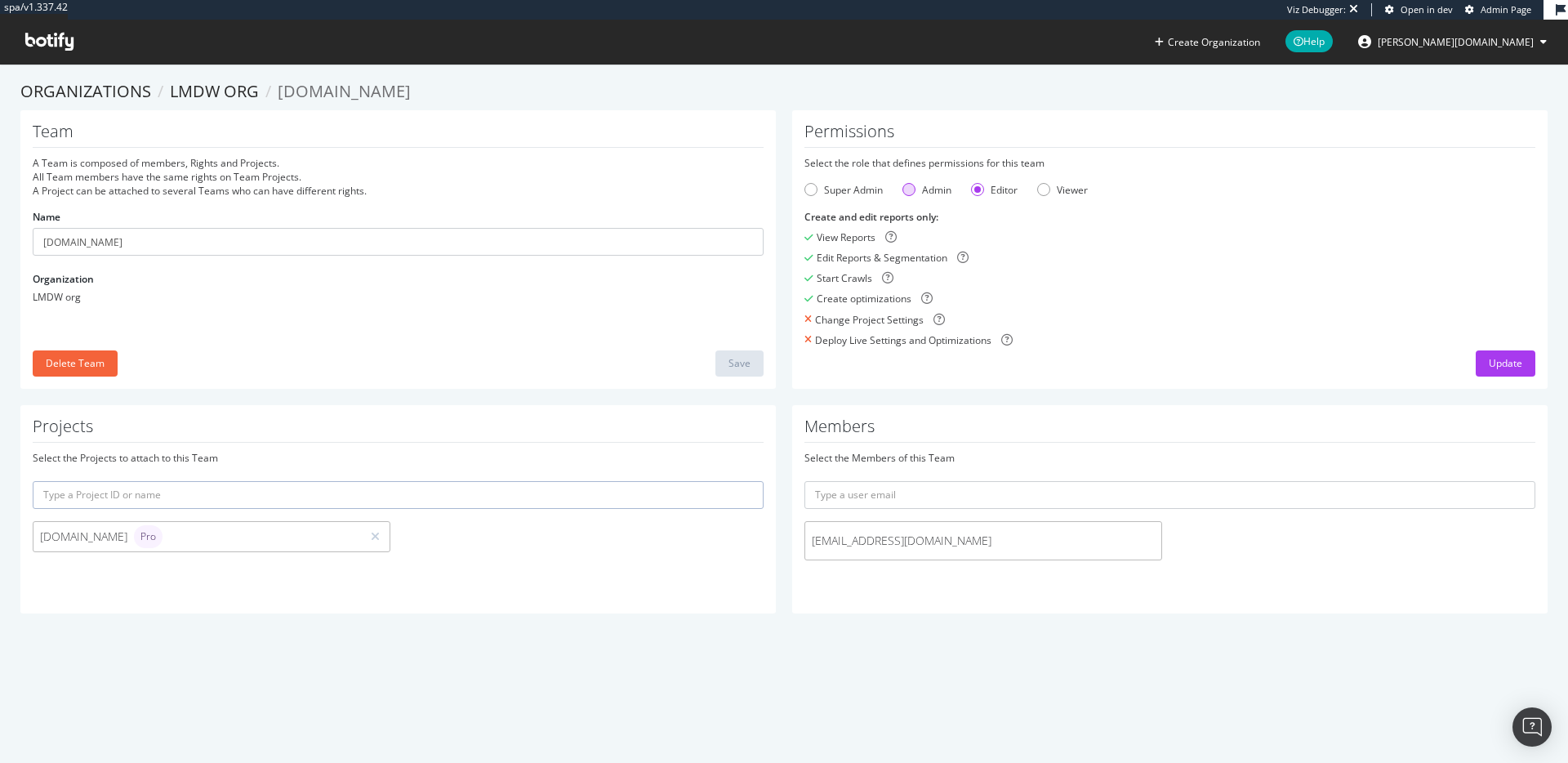
click at [903, 190] on div "Admin" at bounding box center [908, 190] width 13 height 13
click at [975, 191] on div "Editor" at bounding box center [978, 190] width 13 height 13
click at [1475, 368] on button "Update" at bounding box center [1505, 363] width 59 height 26
drag, startPoint x: 926, startPoint y: 543, endPoint x: 800, endPoint y: 546, distance: 126.0
click at [805, 546] on span "[EMAIL_ADDRESS][DOMAIN_NAME]" at bounding box center [983, 541] width 356 height 16
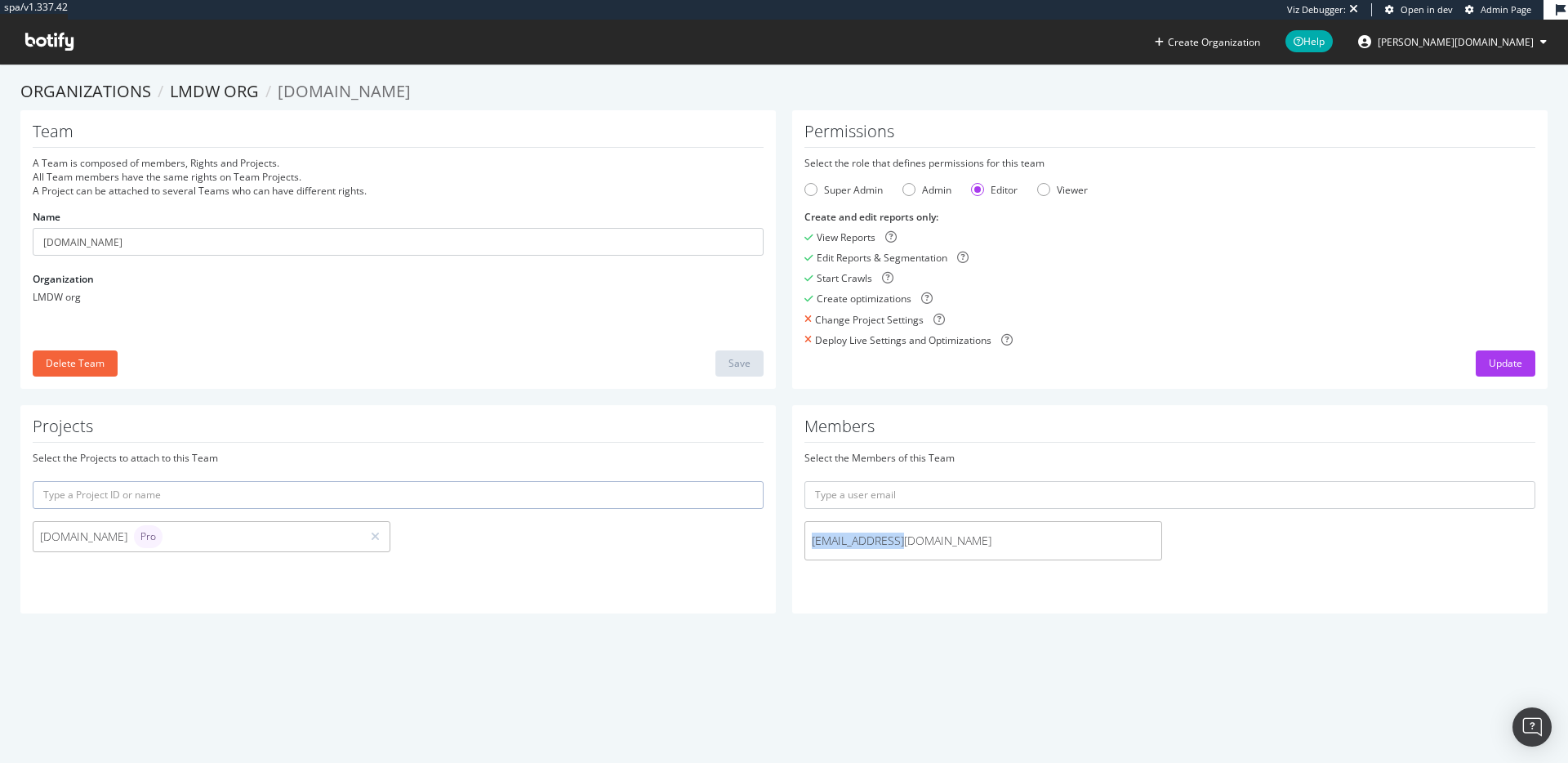
copy span "[EMAIL_ADDRESS][DOMAIN_NAME]"
click at [1495, 5] on span "Admin Page" at bounding box center [1506, 10] width 50 height 13
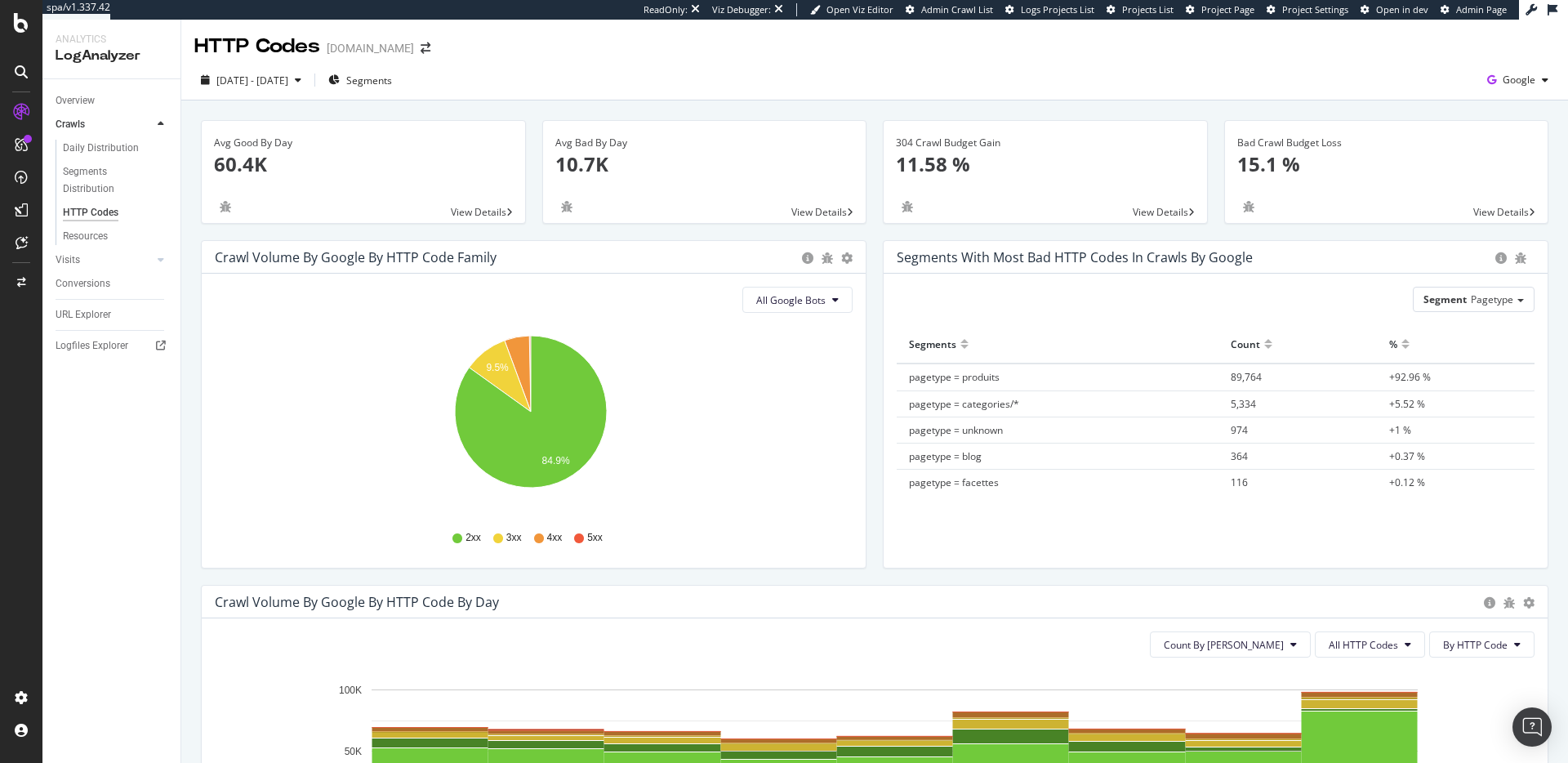
scroll to position [277, 0]
